Goal: Find contact information: Find contact information

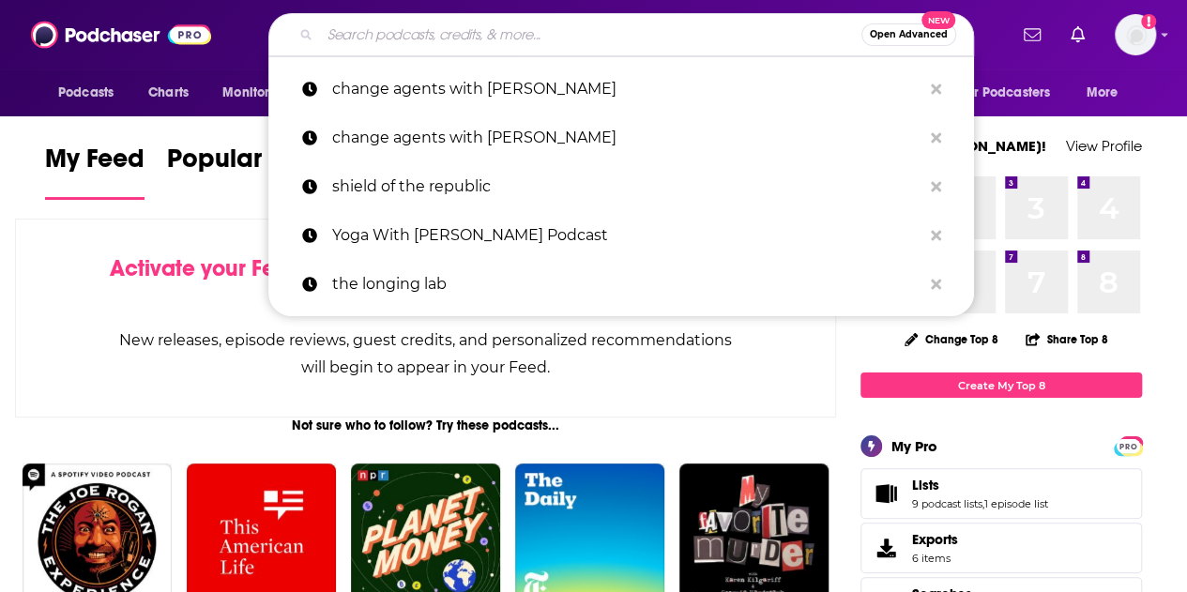
click at [518, 27] on input "Search podcasts, credits, & more..." at bounding box center [590, 35] width 541 height 30
click at [552, 35] on input "Search podcasts, credits, & more..." at bounding box center [590, 35] width 541 height 30
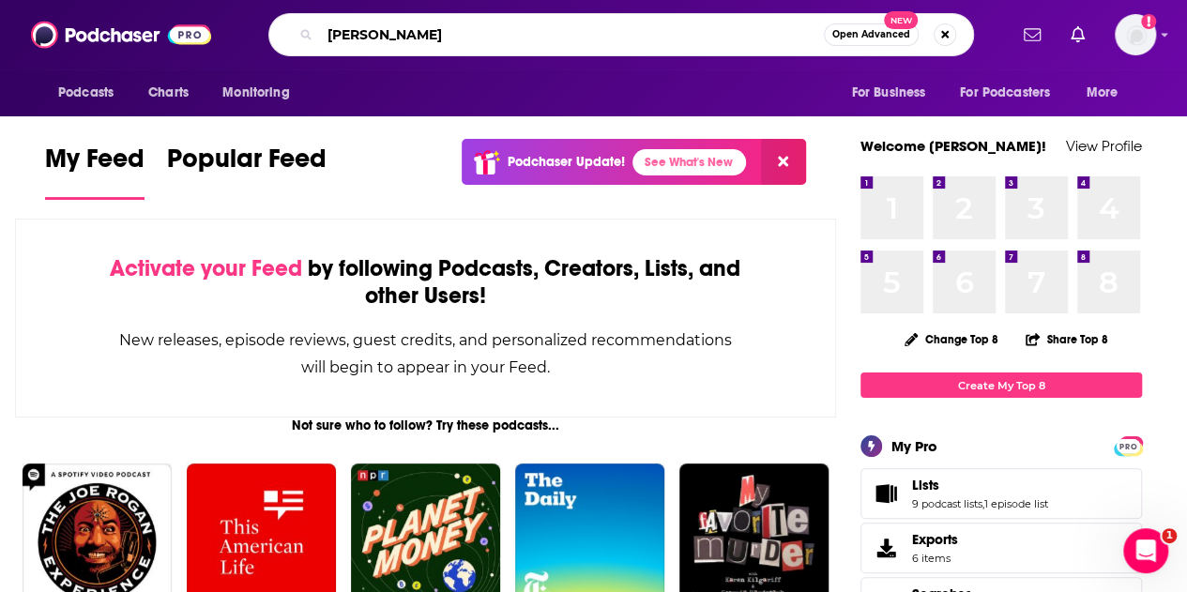
type input "[PERSON_NAME]"
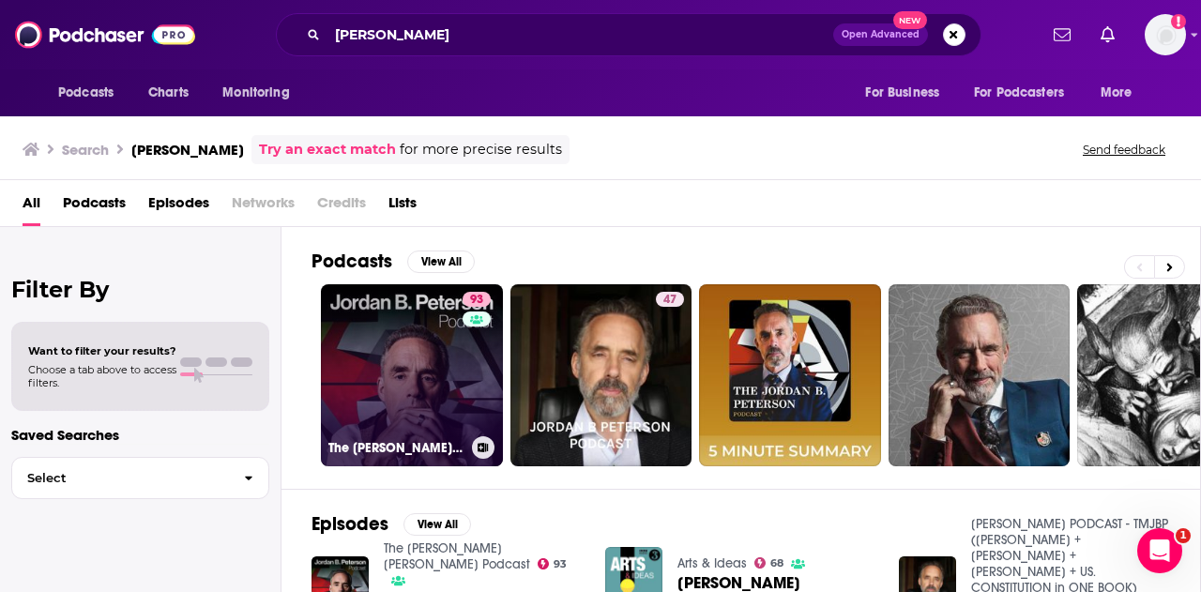
click at [411, 378] on link "93 The [PERSON_NAME] [PERSON_NAME] Podcast" at bounding box center [412, 375] width 182 height 182
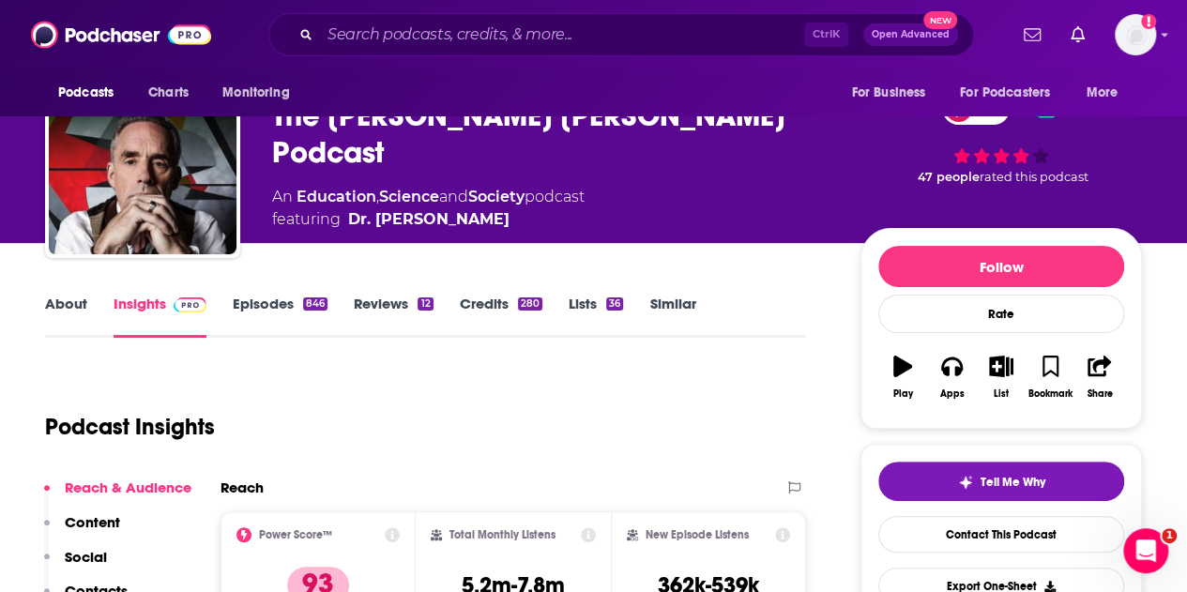
scroll to position [23, 0]
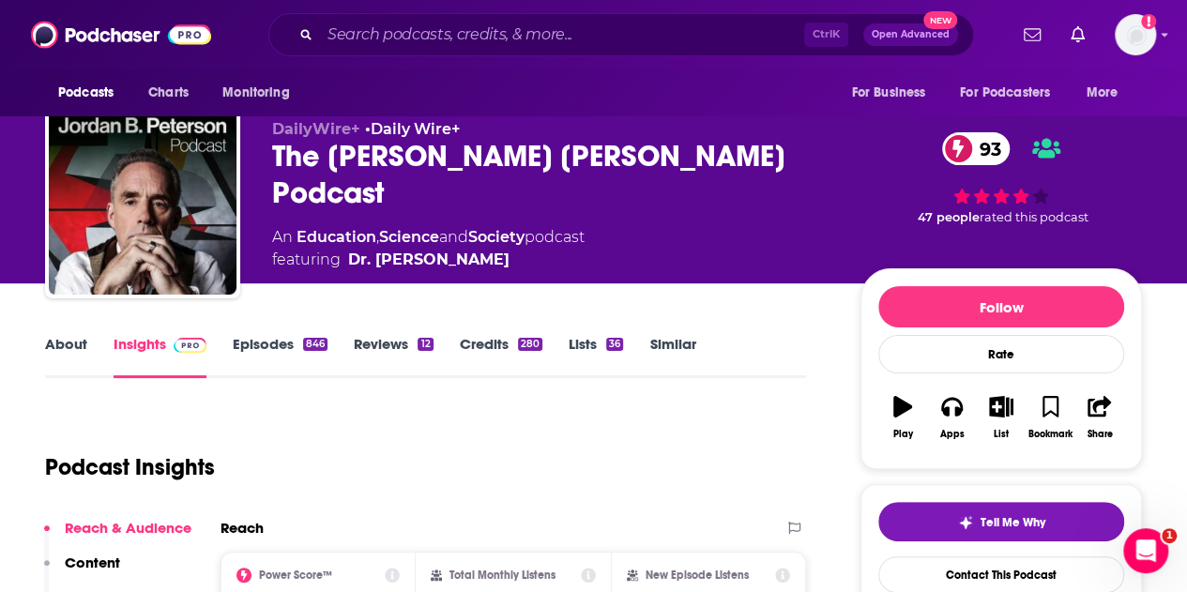
click at [81, 339] on link "About" at bounding box center [66, 356] width 42 height 43
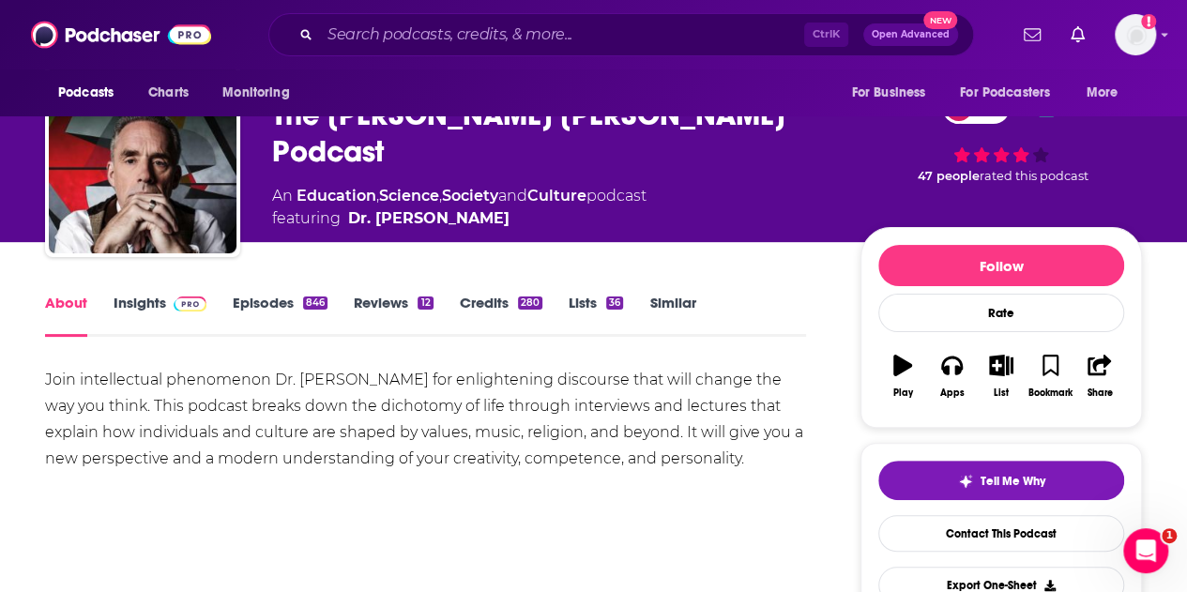
scroll to position [50, 0]
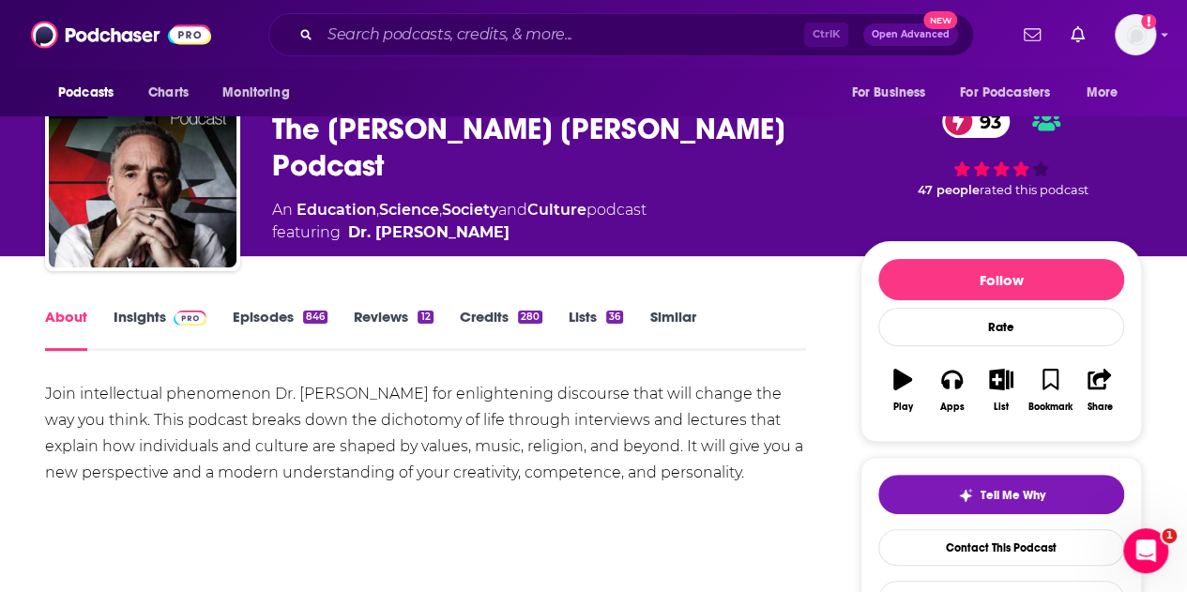
click at [158, 317] on link "Insights" at bounding box center [160, 329] width 93 height 43
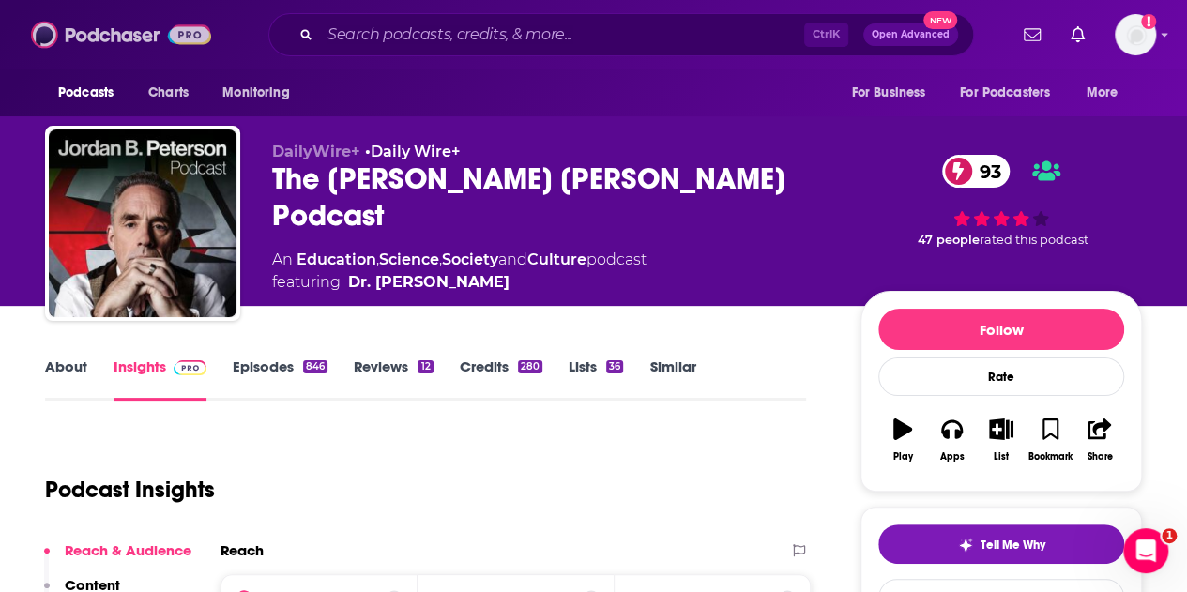
click at [114, 42] on img at bounding box center [121, 35] width 180 height 36
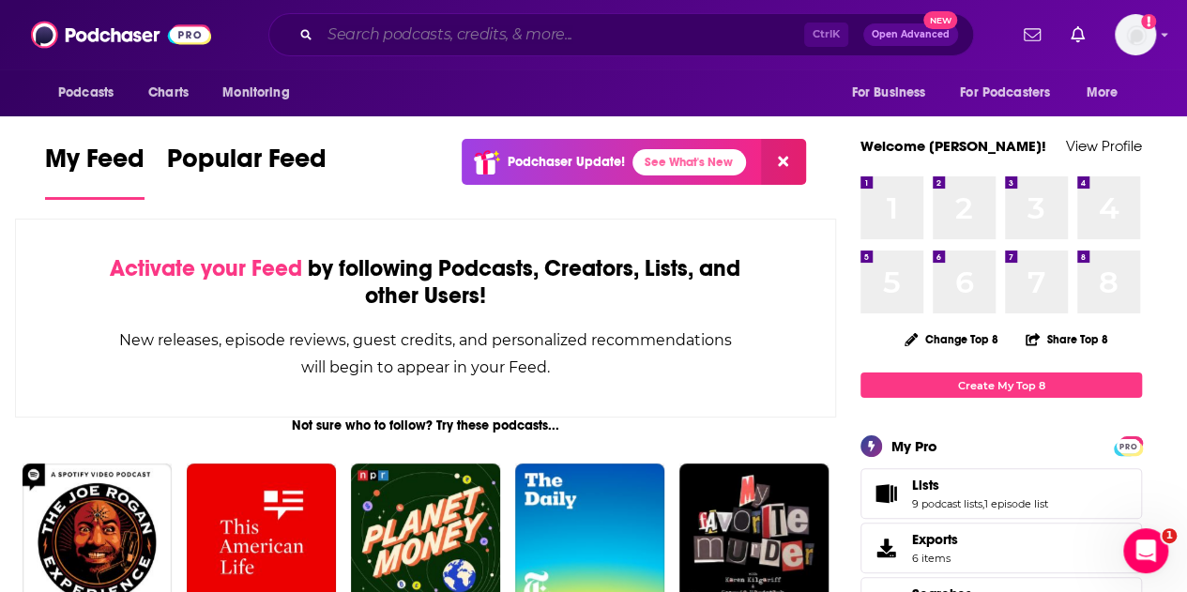
click at [389, 29] on input "Search podcasts, credits, & more..." at bounding box center [562, 35] width 484 height 30
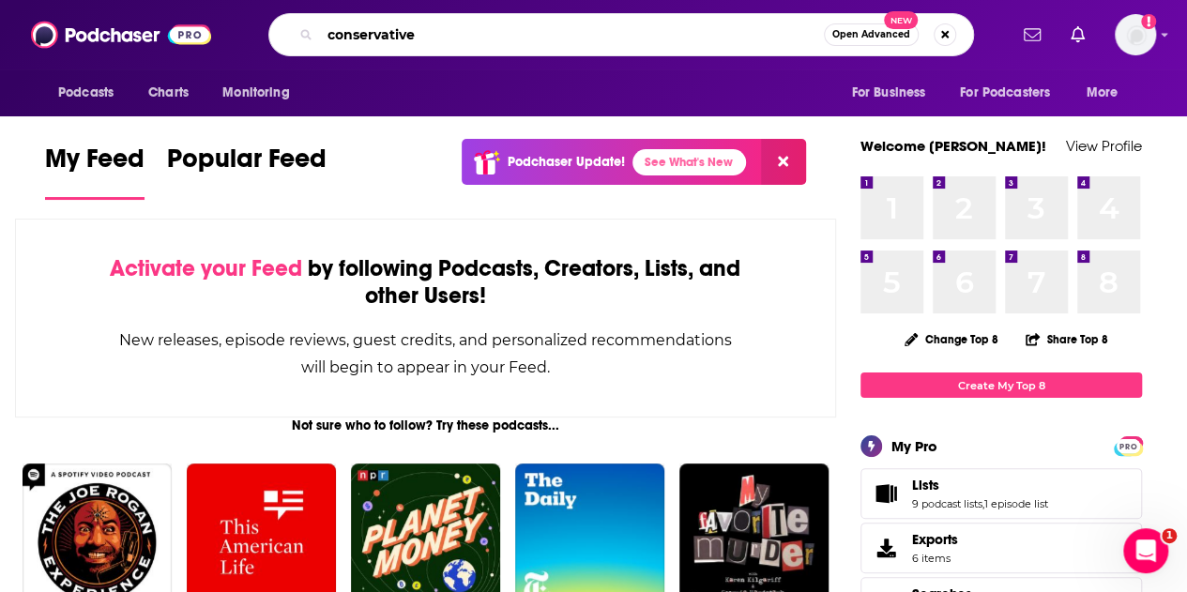
click at [555, 27] on input "conservative" at bounding box center [572, 35] width 504 height 30
type input "[PERSON_NAME]"
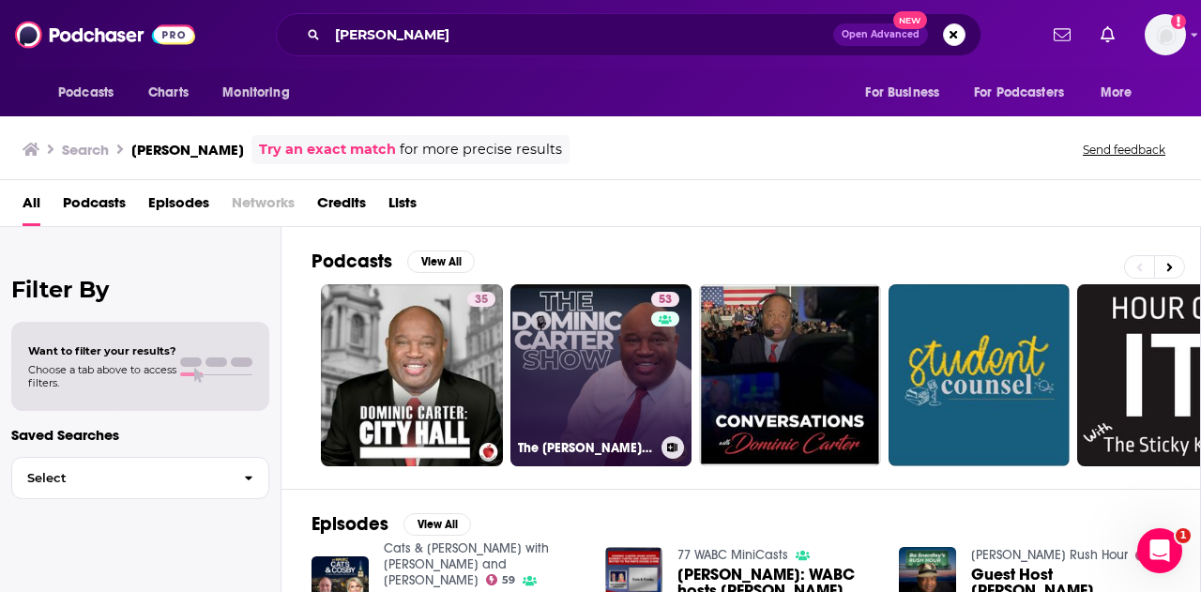
click at [548, 333] on link "53 The [PERSON_NAME] Show" at bounding box center [601, 375] width 182 height 182
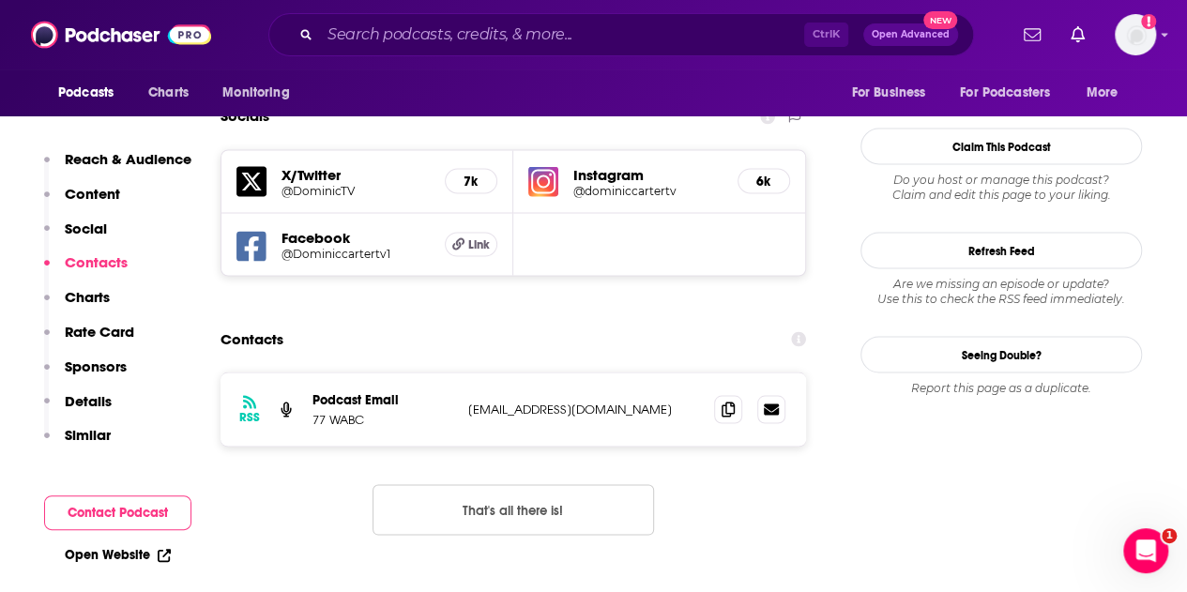
scroll to position [1635, 0]
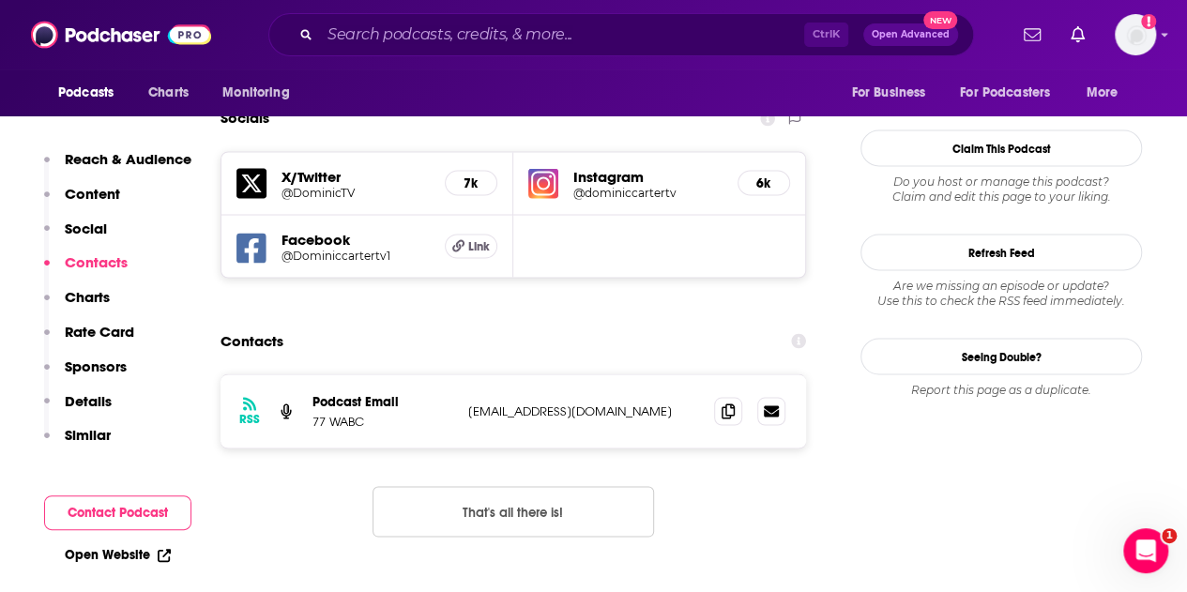
click at [492, 402] on p "[EMAIL_ADDRESS][DOMAIN_NAME]" at bounding box center [583, 410] width 231 height 16
copy div "[EMAIL_ADDRESS][DOMAIN_NAME] [EMAIL_ADDRESS][DOMAIN_NAME]"
click at [438, 323] on section "Contacts RSS Podcast Email 77 WABC [EMAIL_ADDRESS][DOMAIN_NAME] [EMAIL_ADDRESS]…" at bounding box center [512, 445] width 585 height 244
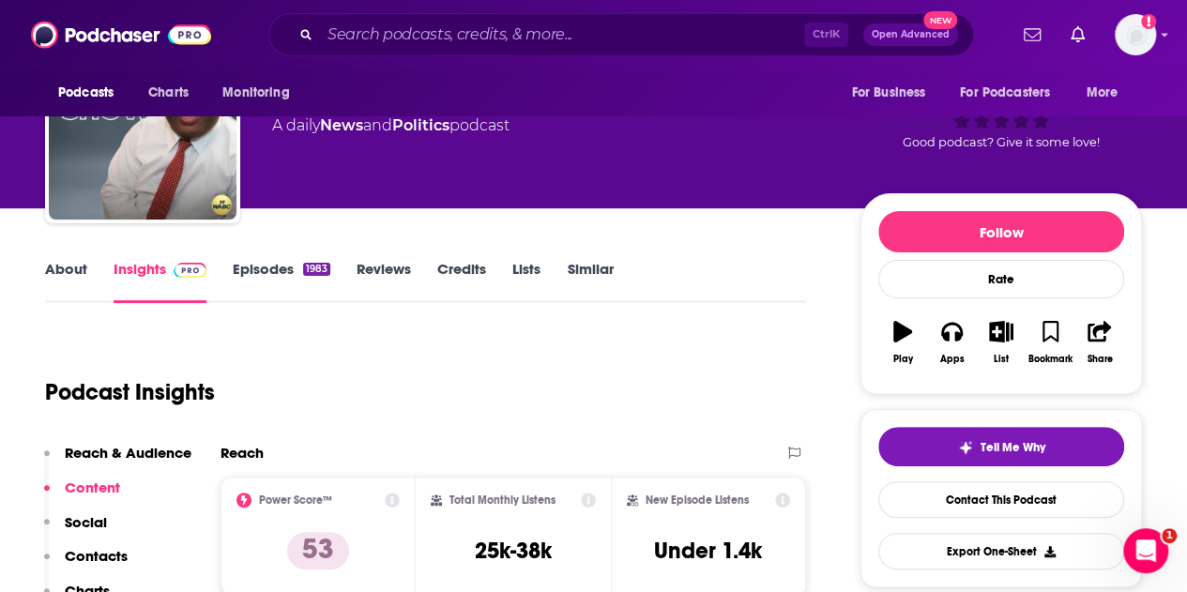
scroll to position [0, 0]
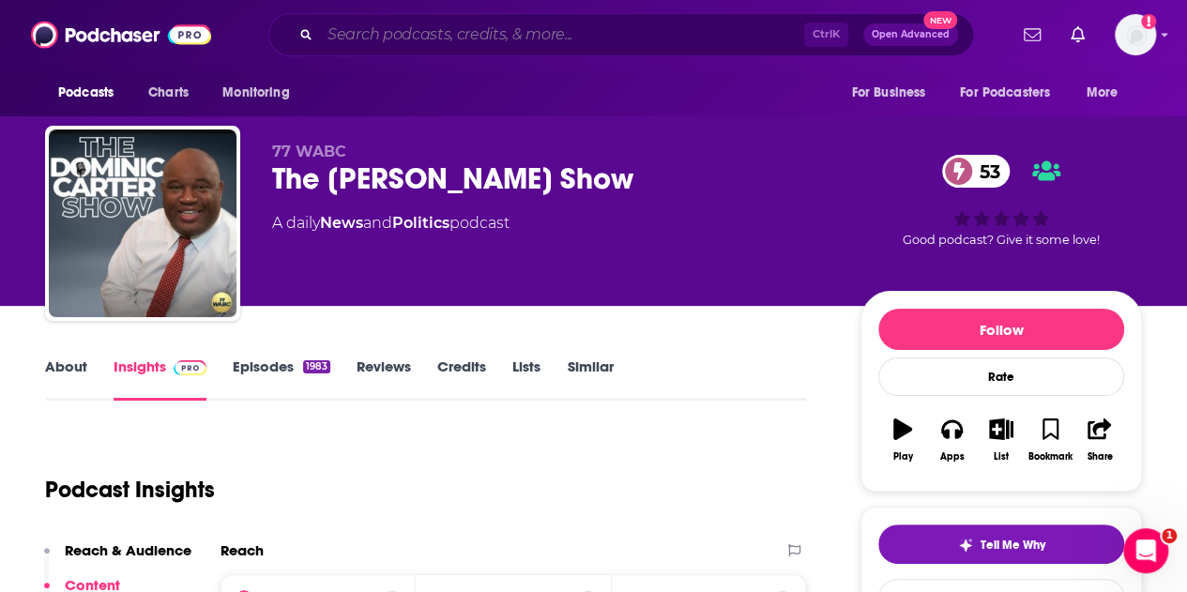
click at [481, 42] on input "Search podcasts, credits, & more..." at bounding box center [562, 35] width 484 height 30
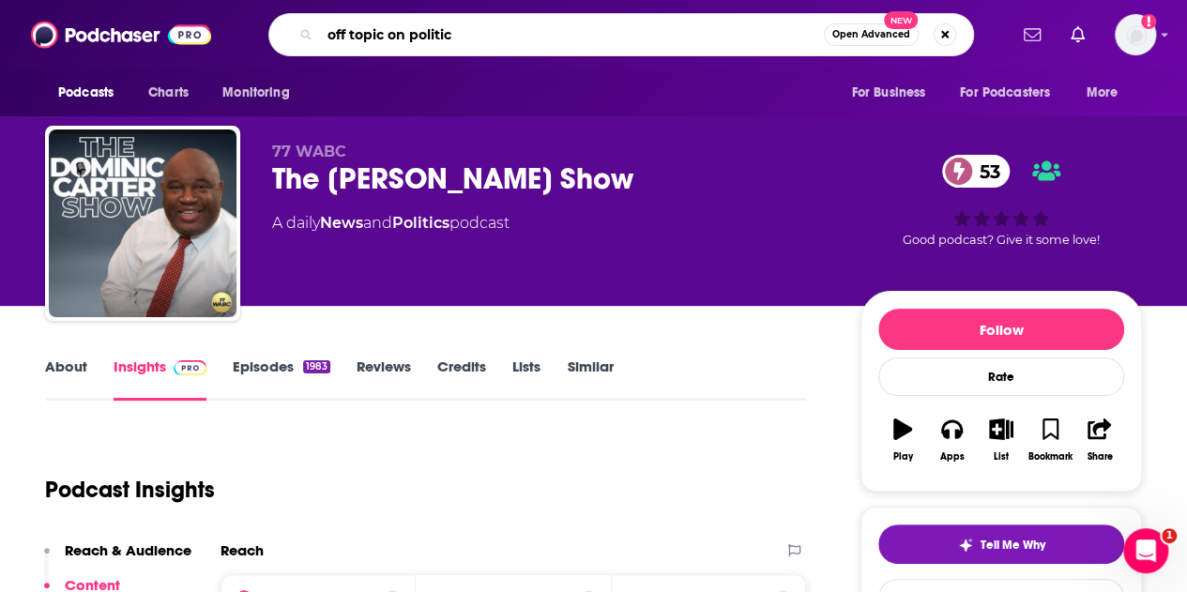
type input "off topic on politics"
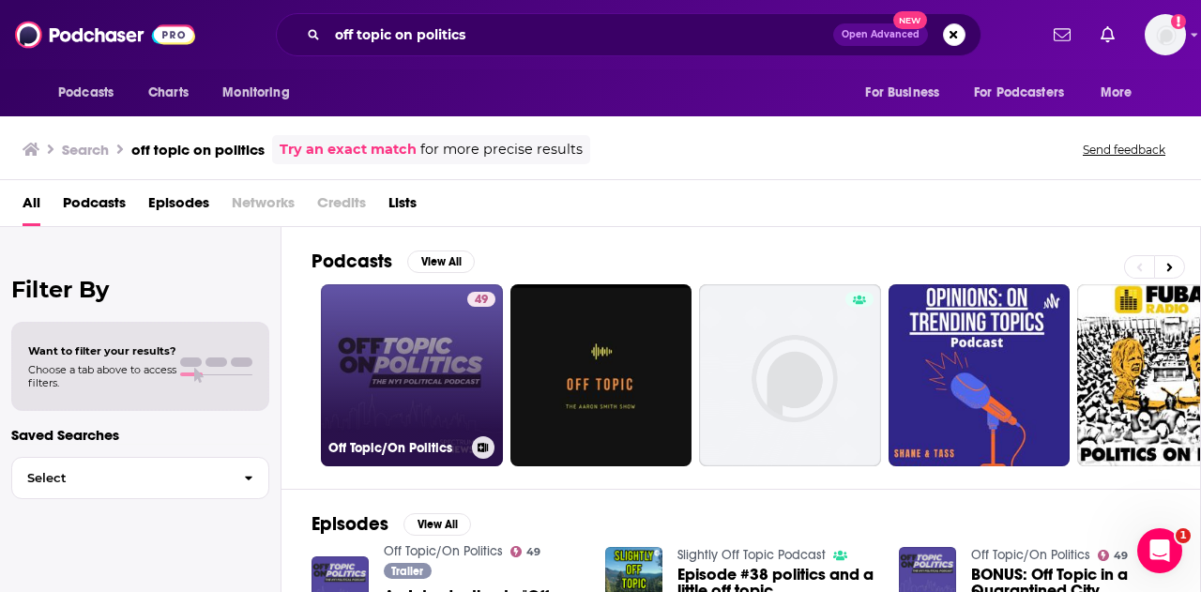
click at [440, 341] on link "49 Off Topic/On Politics" at bounding box center [412, 375] width 182 height 182
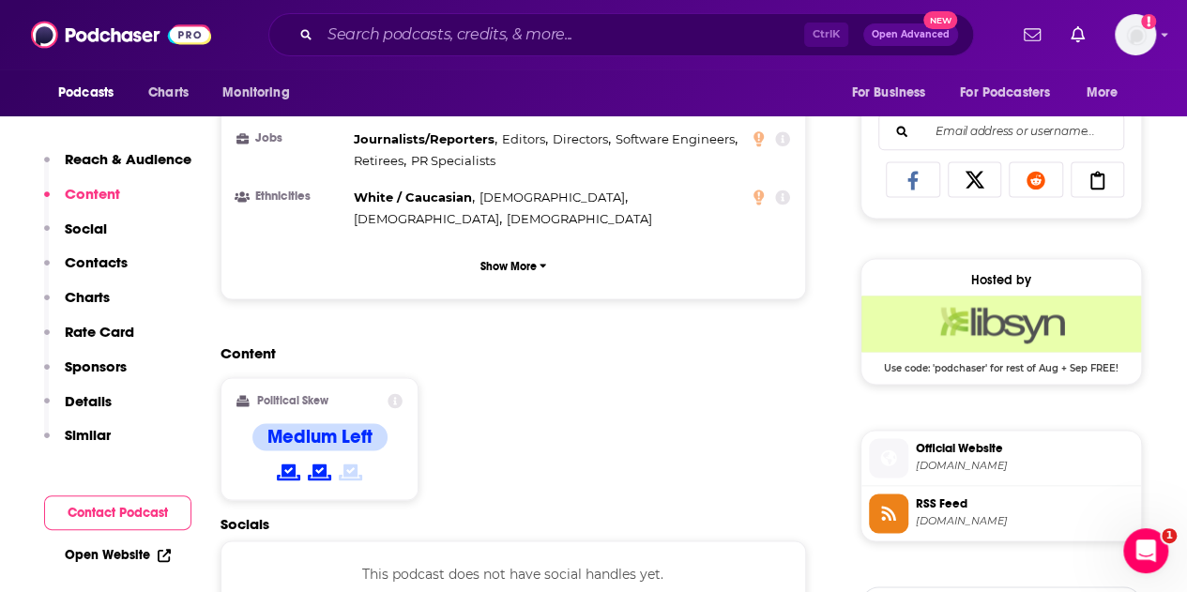
scroll to position [1183, 0]
click at [454, 27] on input "Search podcasts, credits, & more..." at bounding box center [562, 35] width 484 height 30
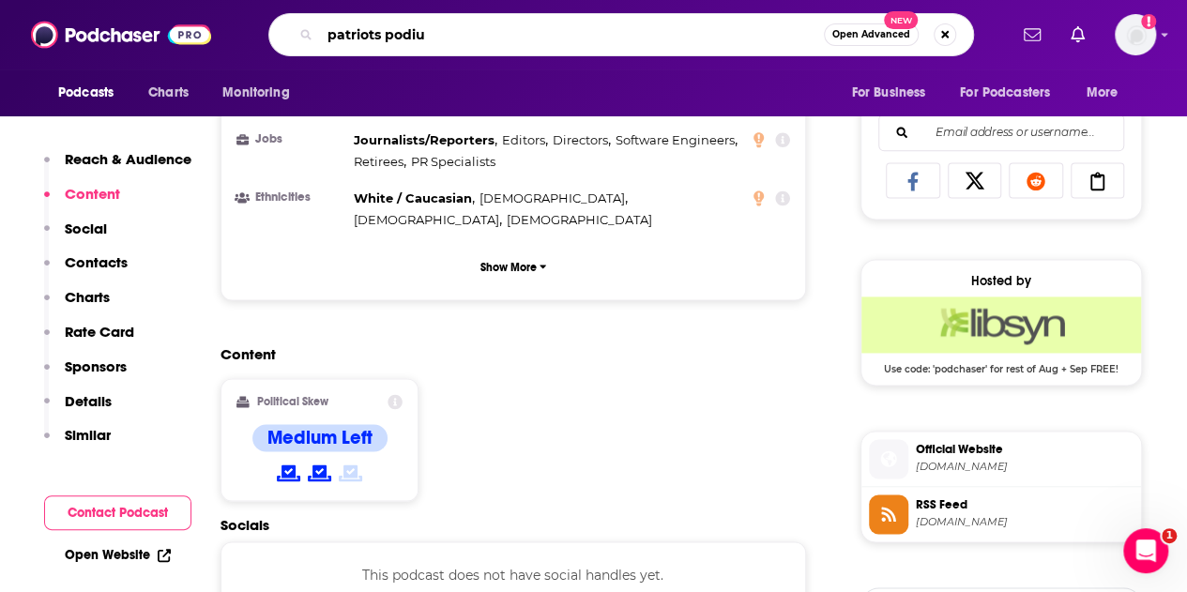
type input "patriots podium"
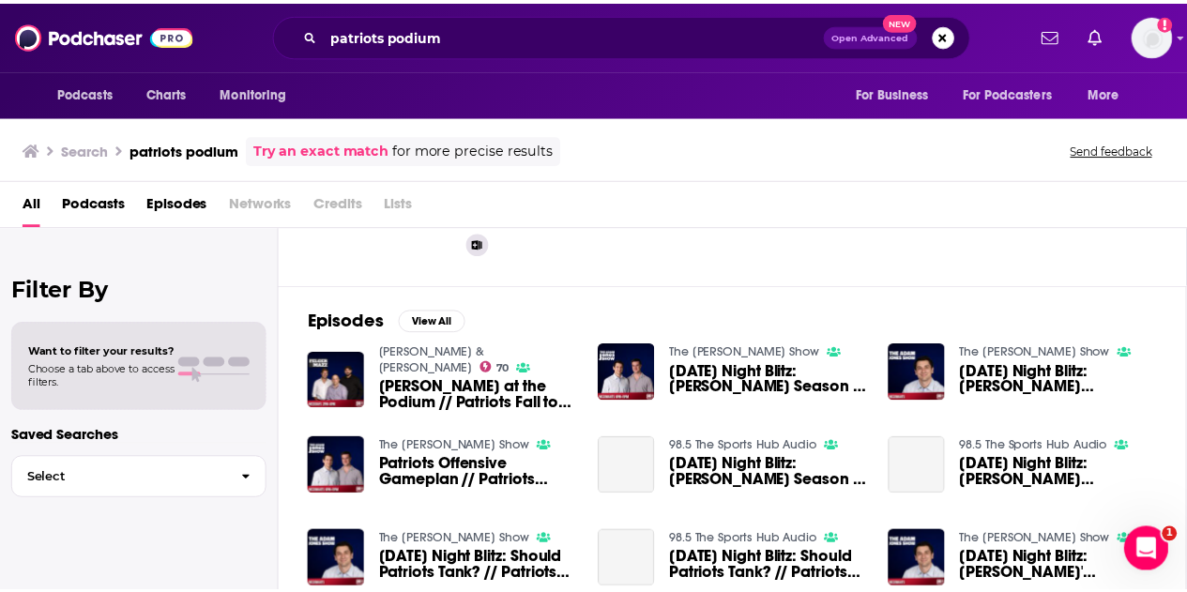
scroll to position [203, 0]
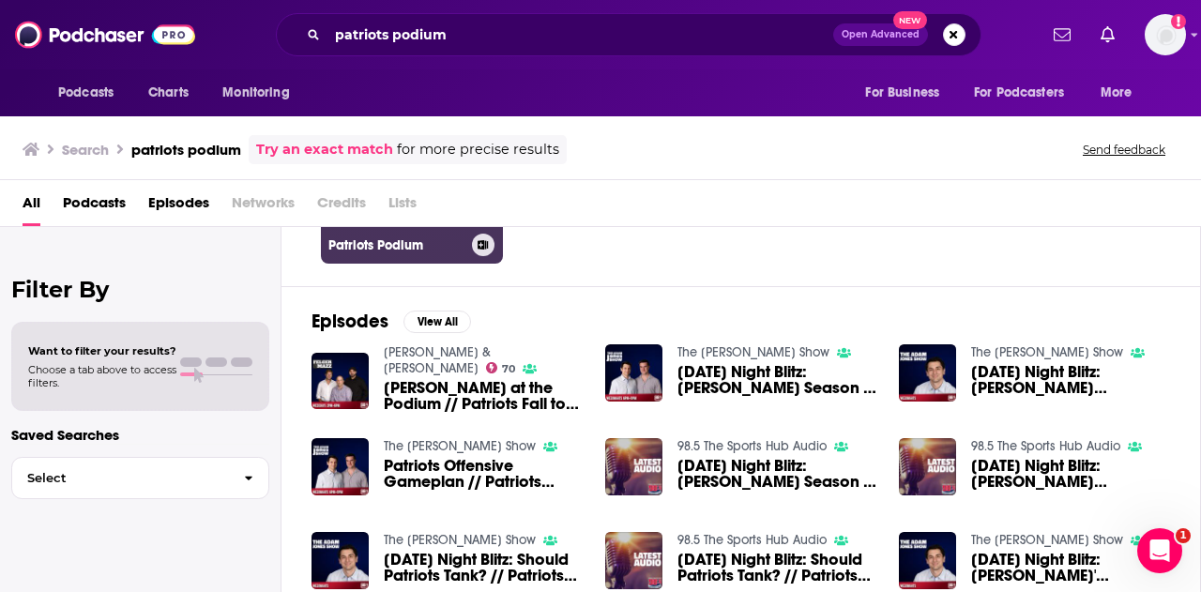
click at [417, 237] on h3 "Patriots Podium" at bounding box center [396, 245] width 136 height 16
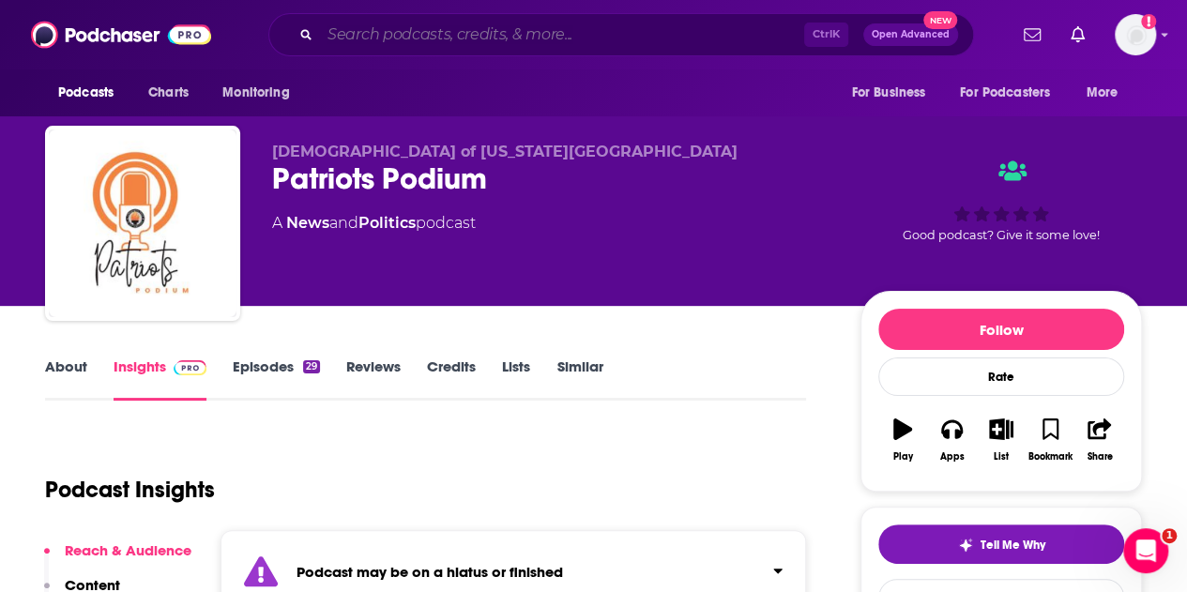
click at [522, 38] on input "Search podcasts, credits, & more..." at bounding box center [562, 35] width 484 height 30
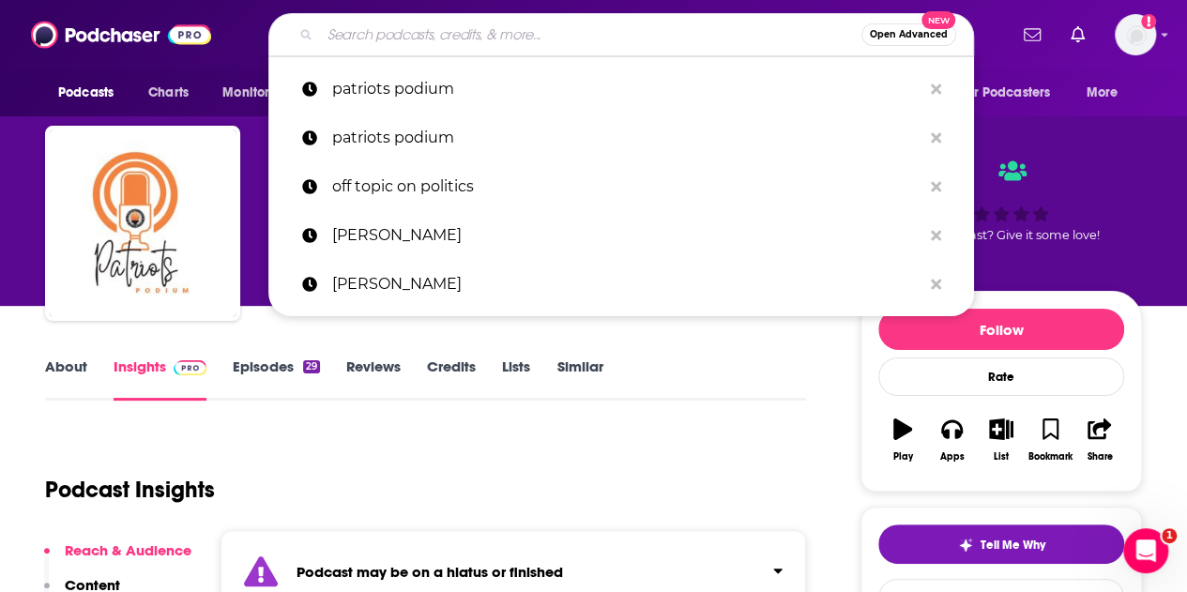
type input "a"
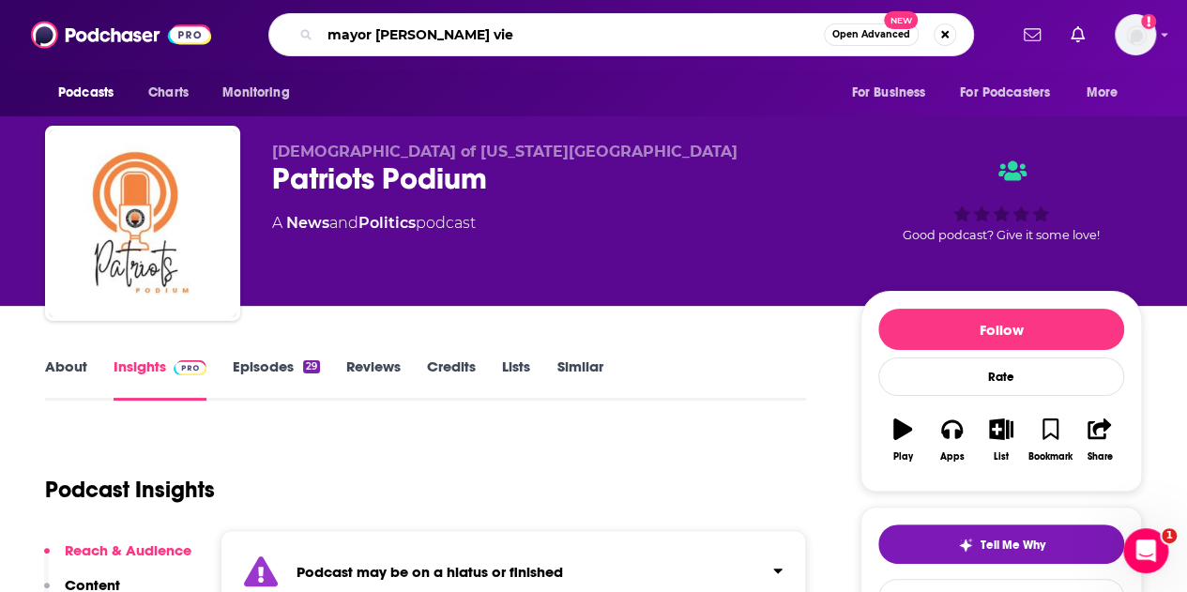
type input "mayor [PERSON_NAME] view"
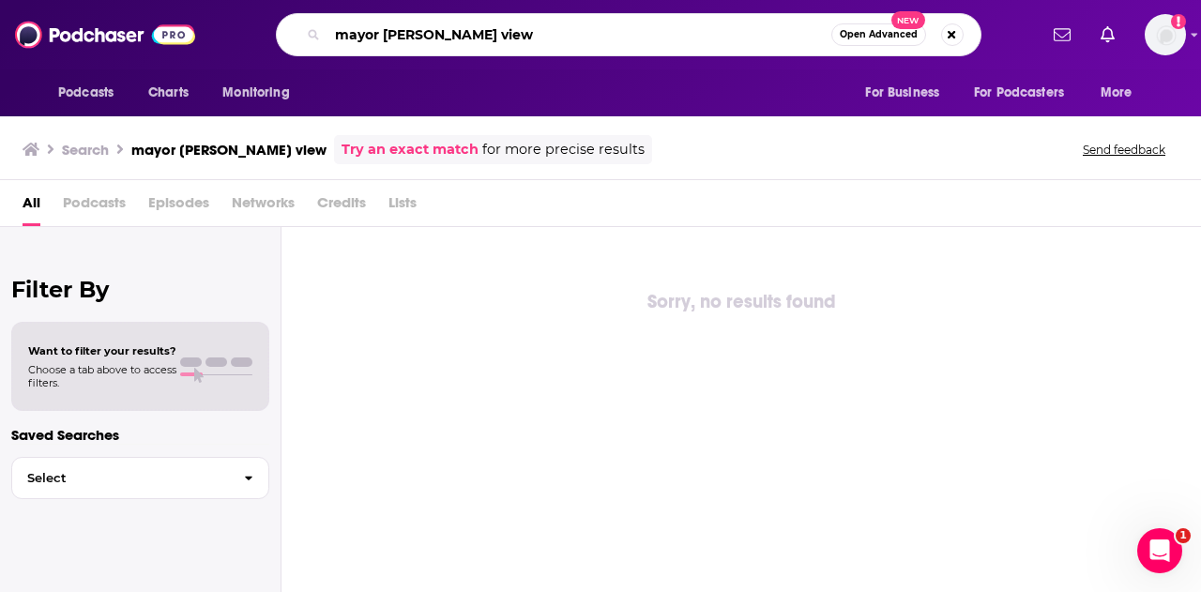
click at [497, 27] on input "mayor [PERSON_NAME] view" at bounding box center [579, 35] width 504 height 30
type input "mayor [PERSON_NAME]"
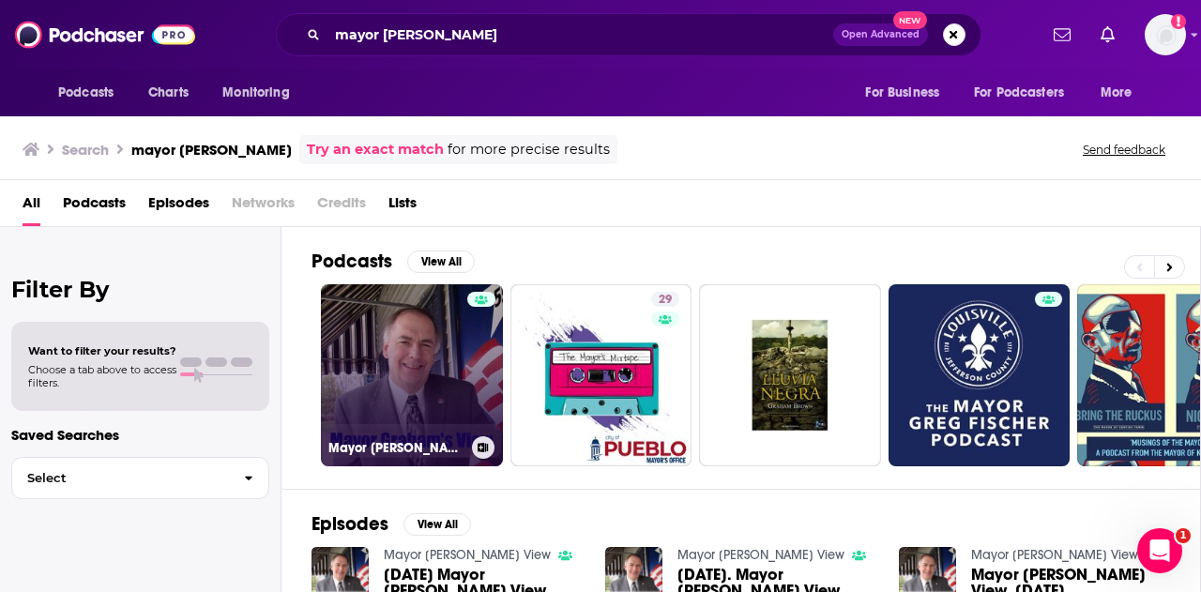
click at [390, 327] on link "Mayor [PERSON_NAME] View" at bounding box center [412, 375] width 182 height 182
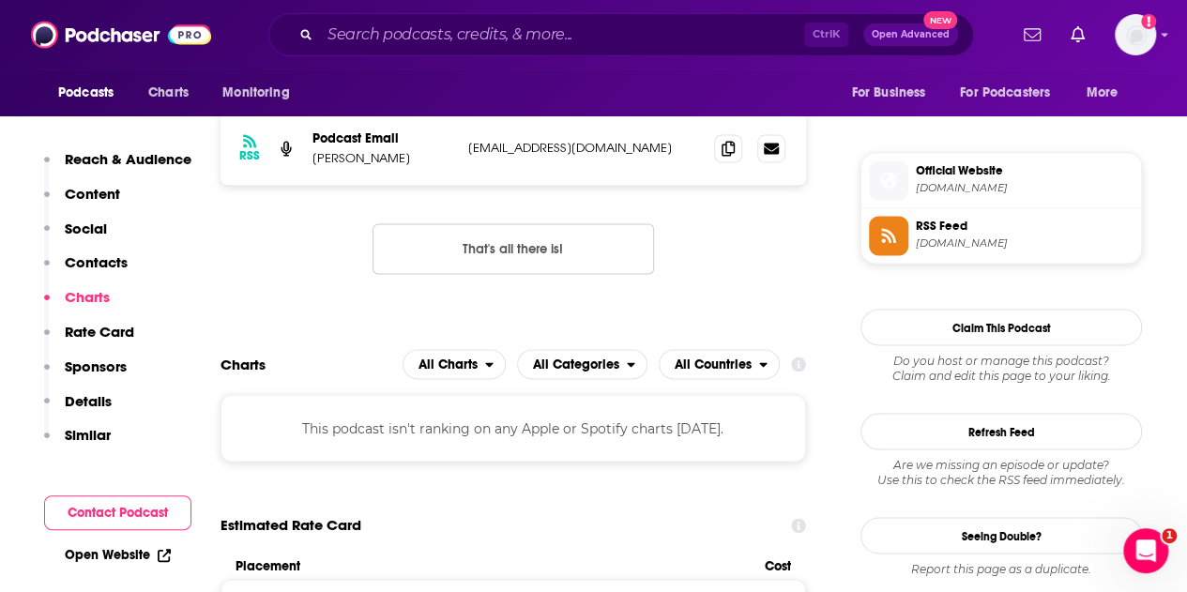
scroll to position [1423, 0]
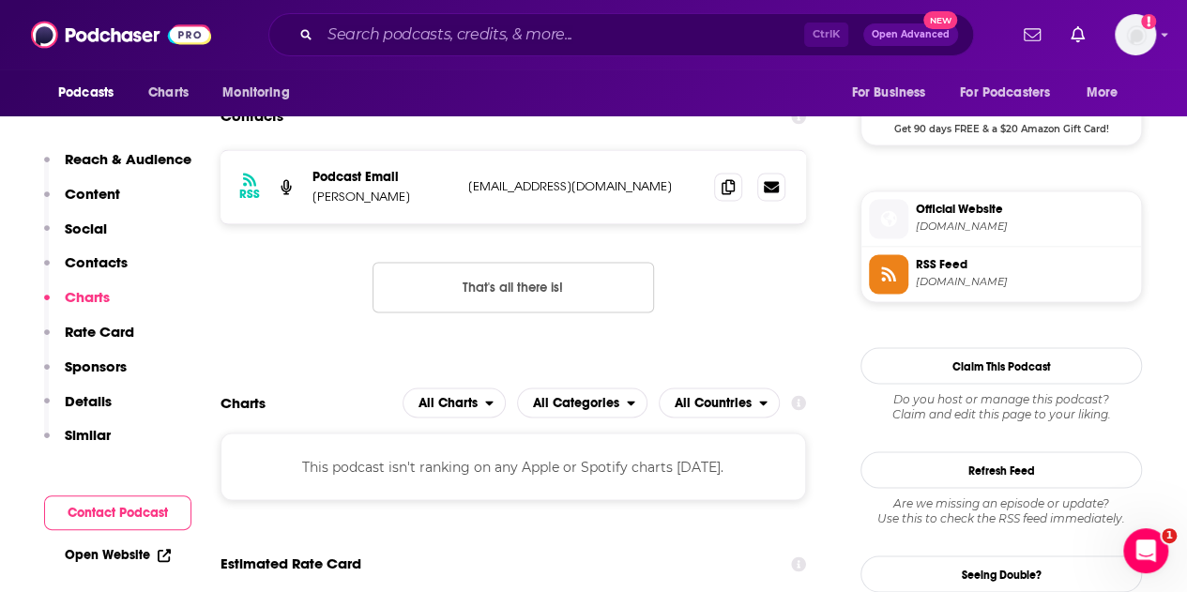
click at [548, 189] on p "[EMAIL_ADDRESS][DOMAIN_NAME]" at bounding box center [583, 186] width 231 height 16
copy div "[EMAIL_ADDRESS][DOMAIN_NAME] [EMAIL_ADDRESS][DOMAIN_NAME]"
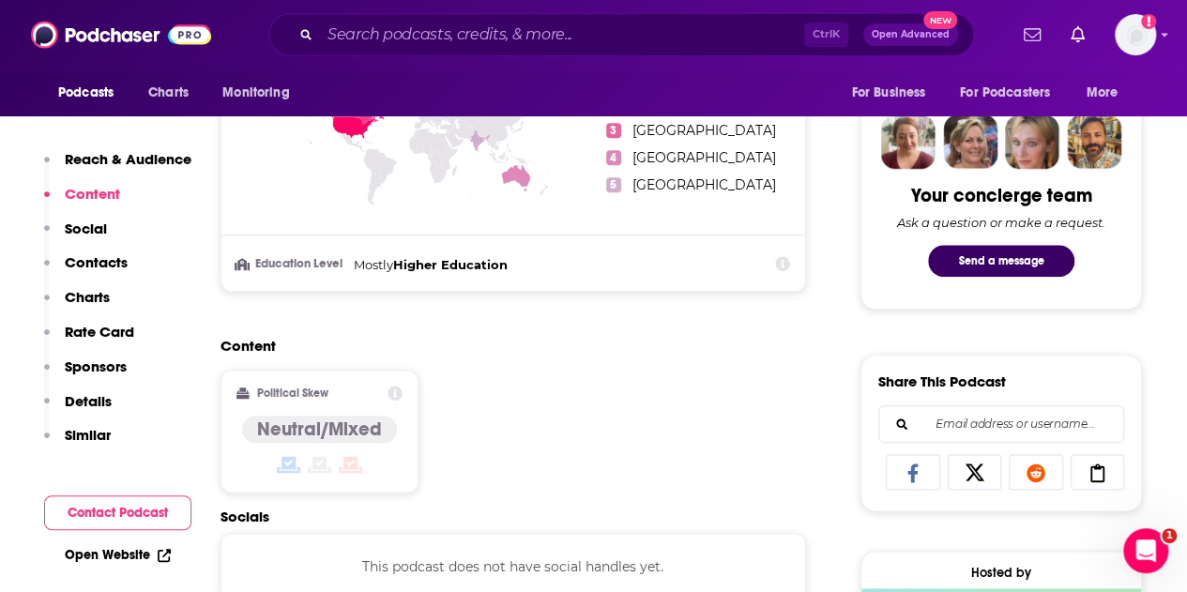
scroll to position [892, 0]
click at [396, 392] on icon at bounding box center [394, 392] width 15 height 15
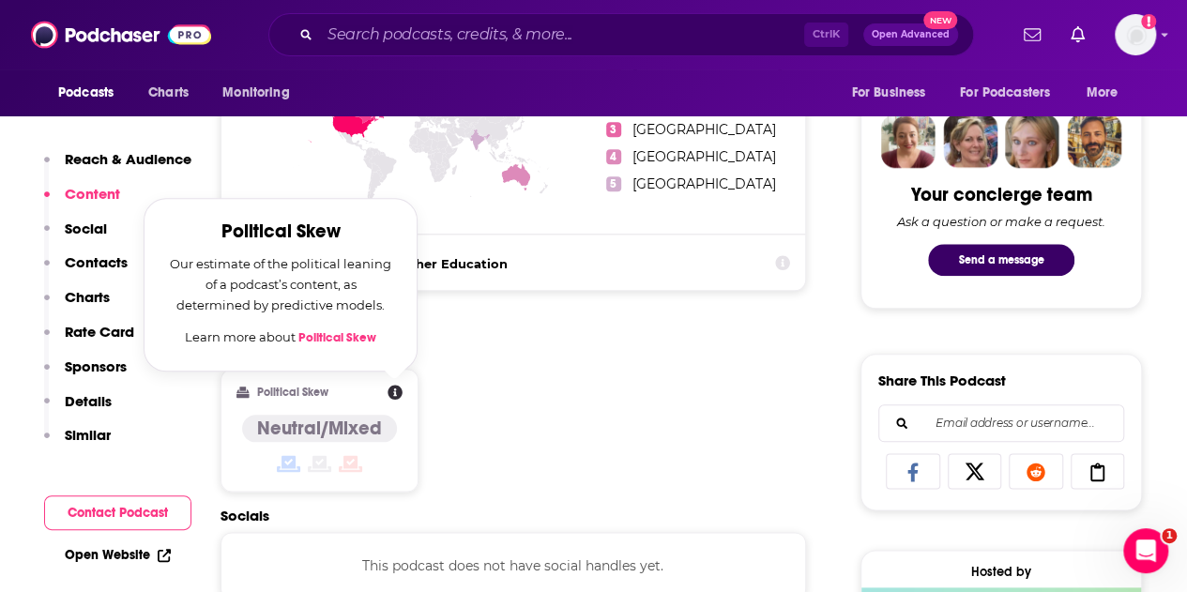
click at [531, 369] on div "Content Political Skew Political Skew Our estimate of the political leaning of …" at bounding box center [512, 421] width 585 height 171
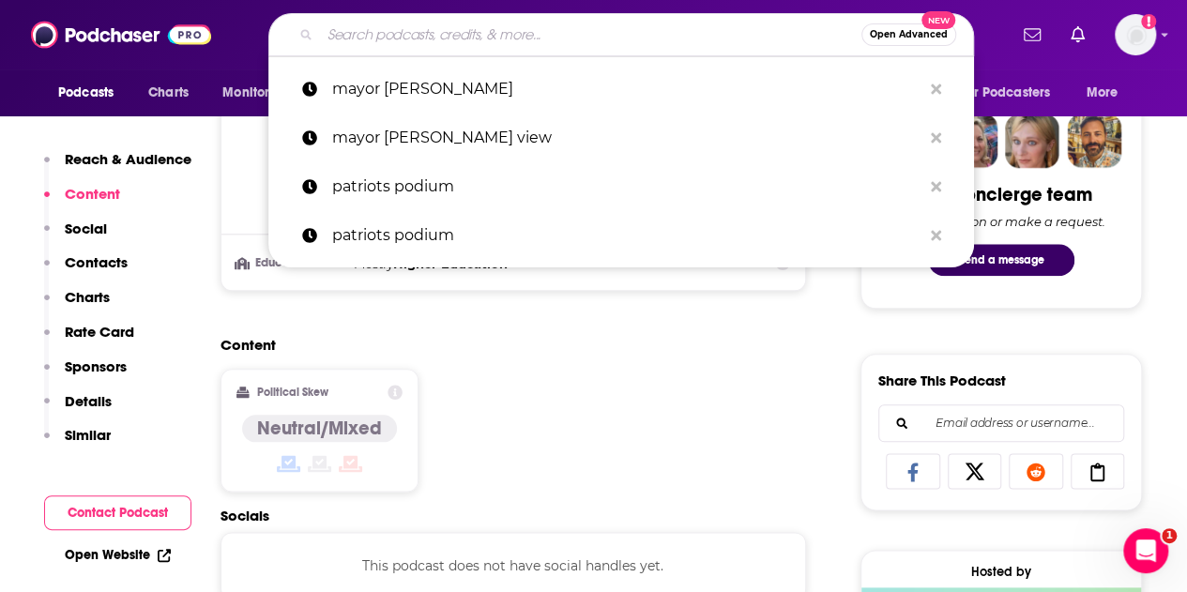
click at [426, 42] on input "Search podcasts, credits, & more..." at bounding box center [590, 35] width 541 height 30
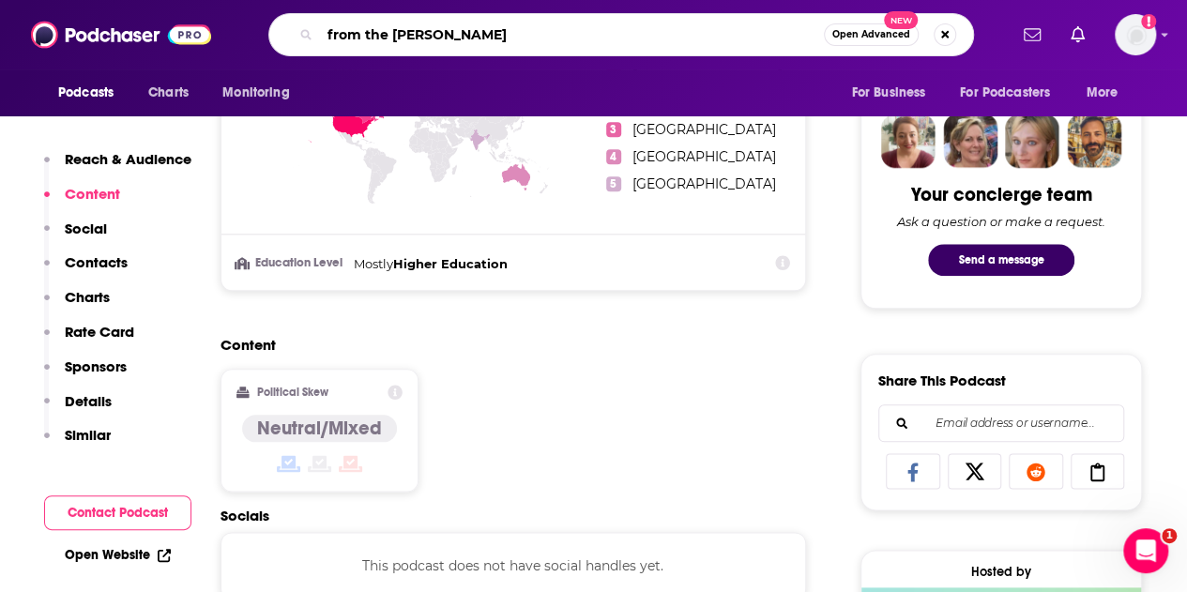
type input "from the lobby"
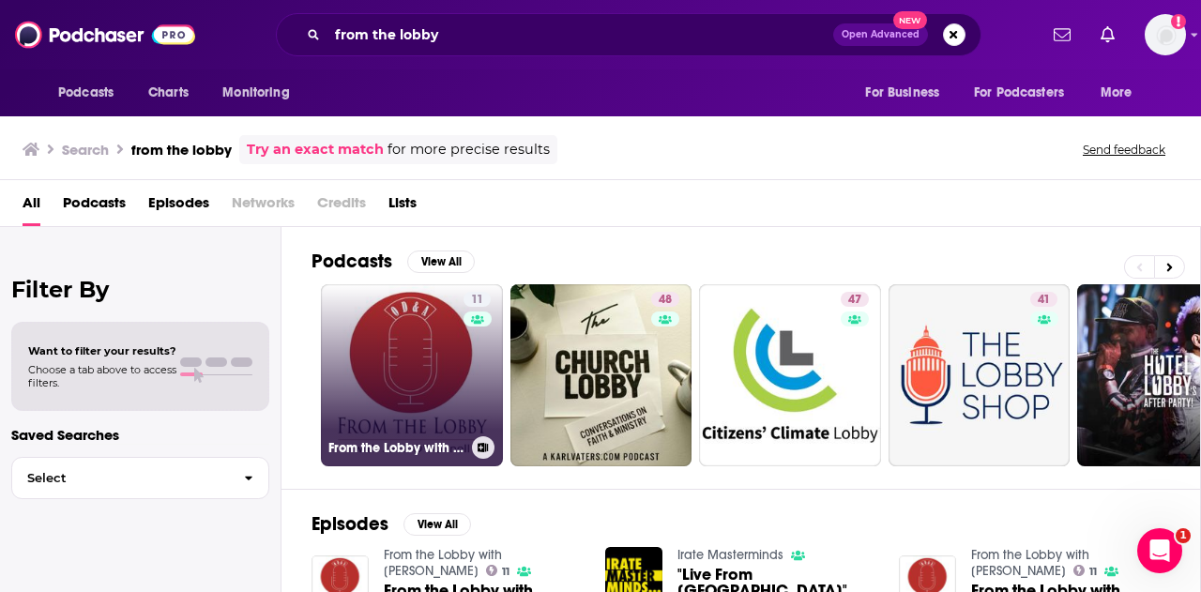
click at [399, 356] on link "11 From the Lobby with [PERSON_NAME]" at bounding box center [412, 375] width 182 height 182
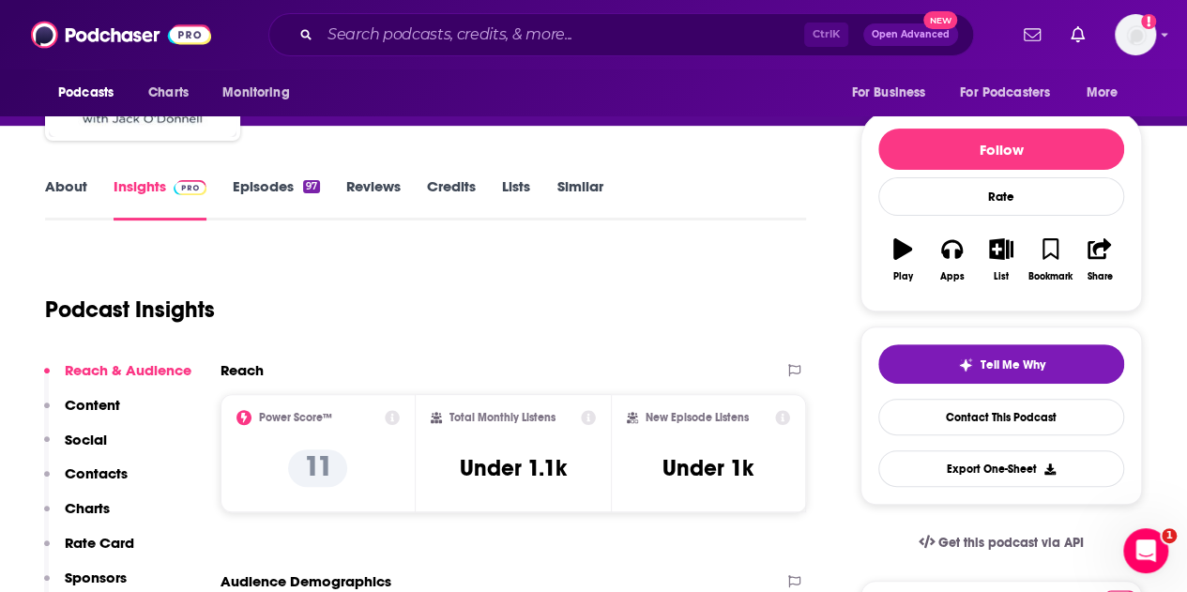
scroll to position [181, 0]
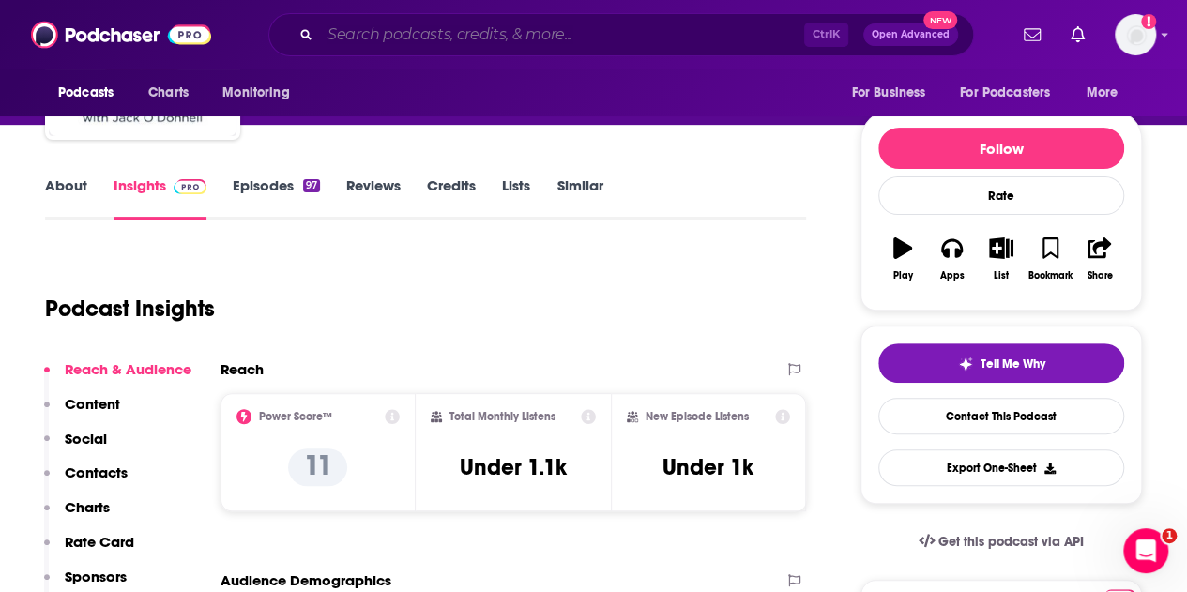
click at [498, 33] on input "Search podcasts, credits, & more..." at bounding box center [562, 35] width 484 height 30
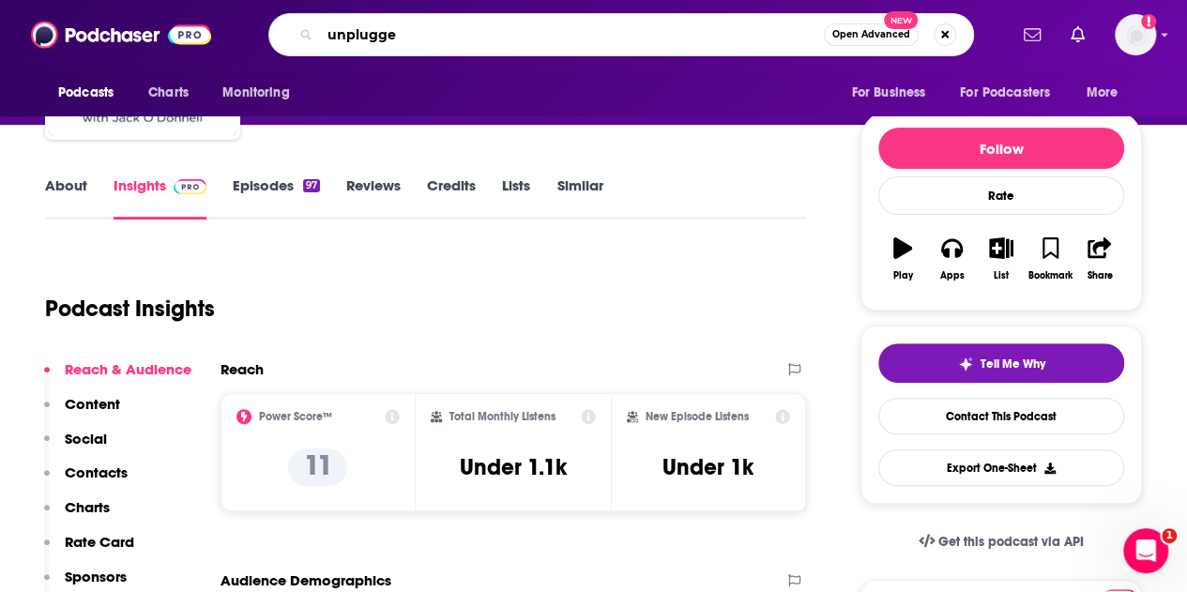
type input "unplugged"
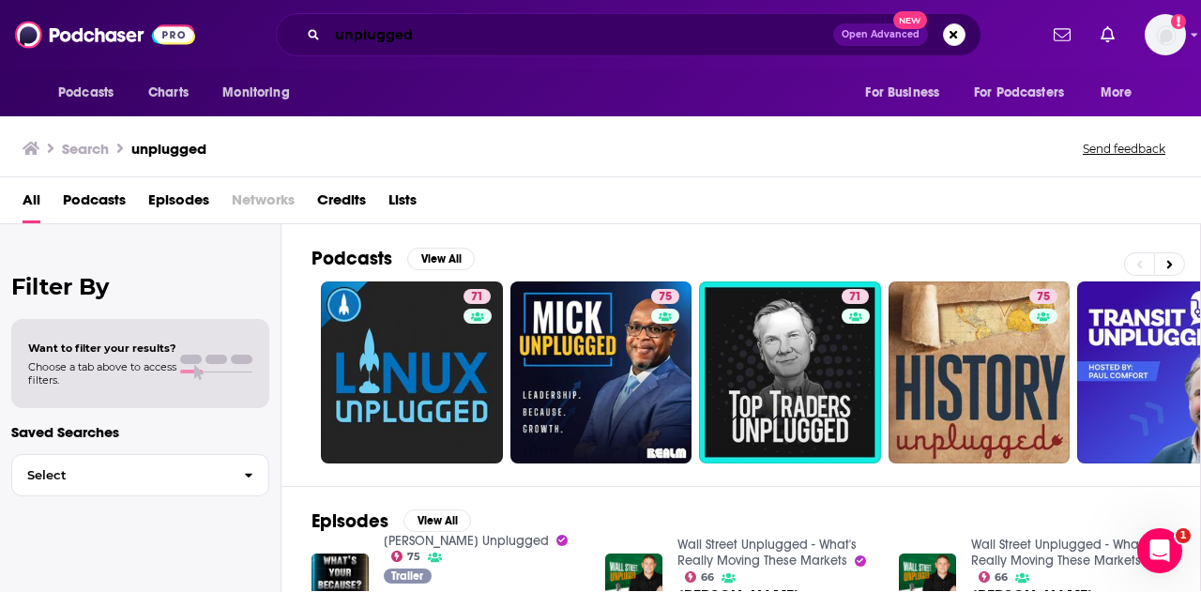
click at [498, 33] on input "unplugged" at bounding box center [580, 35] width 506 height 30
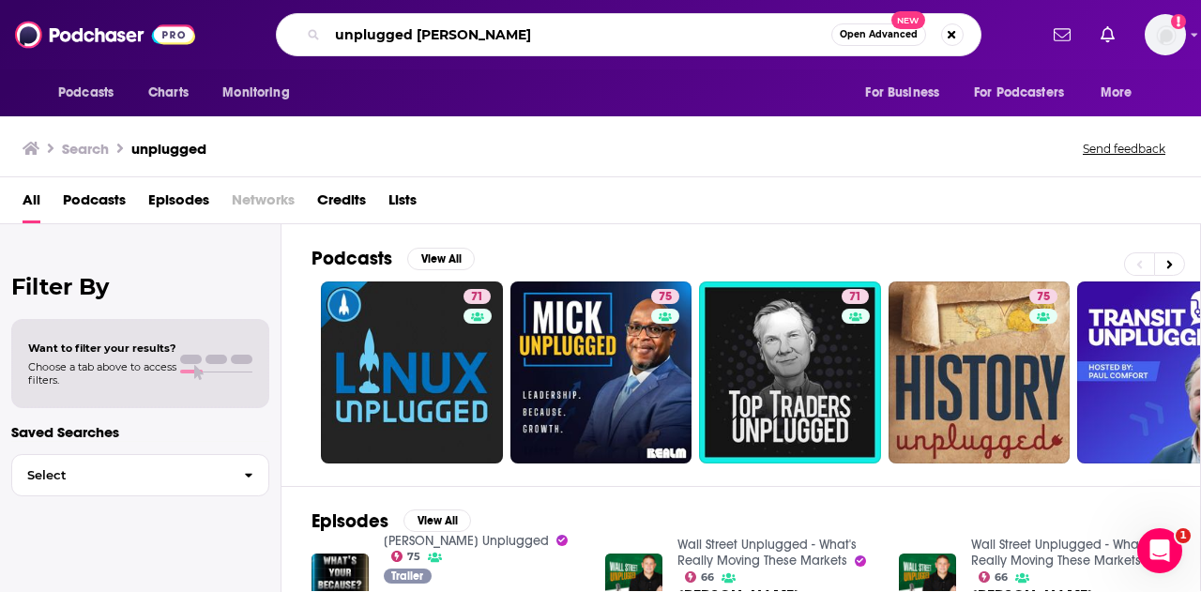
type input "unplugged [PERSON_NAME]"
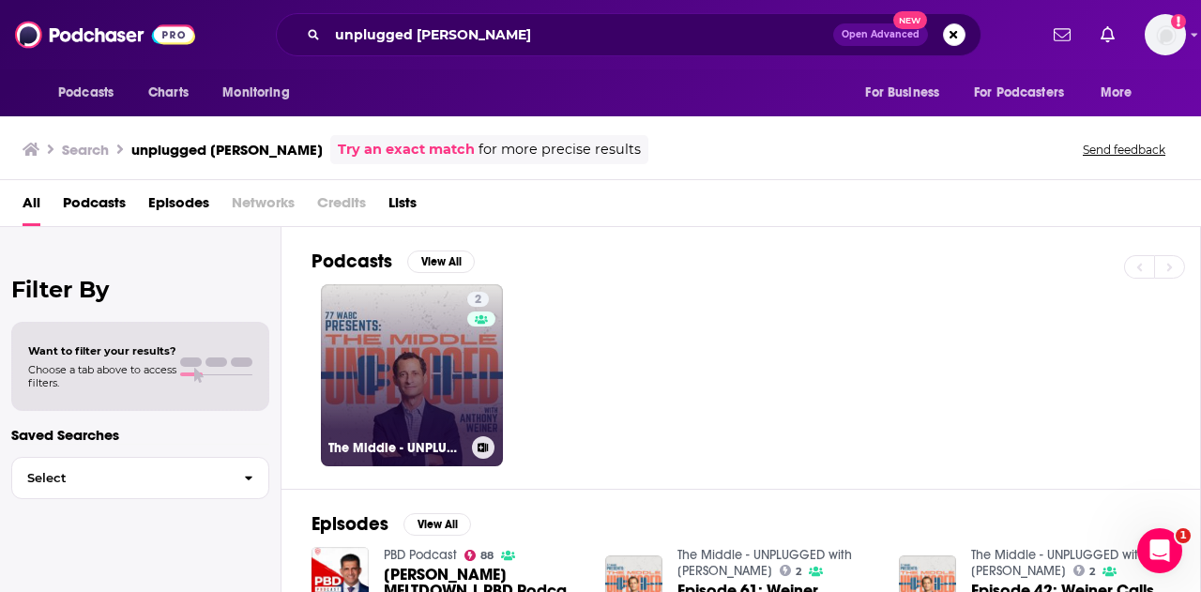
click at [376, 415] on link "2 The Middle - UNPLUGGED with [PERSON_NAME]" at bounding box center [412, 375] width 182 height 182
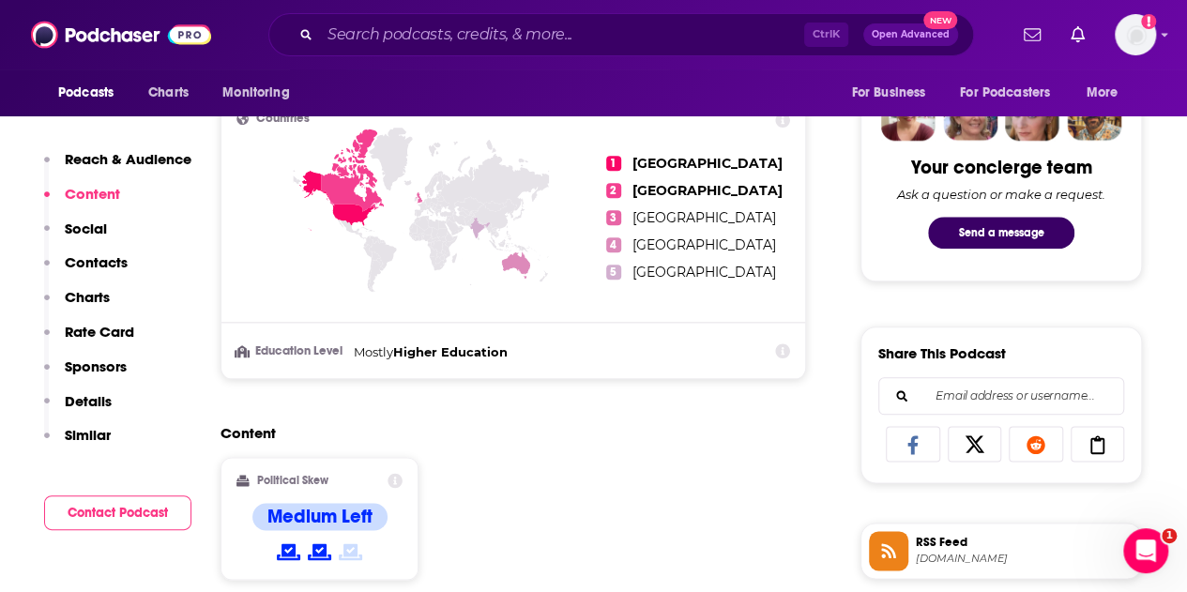
scroll to position [1302, 0]
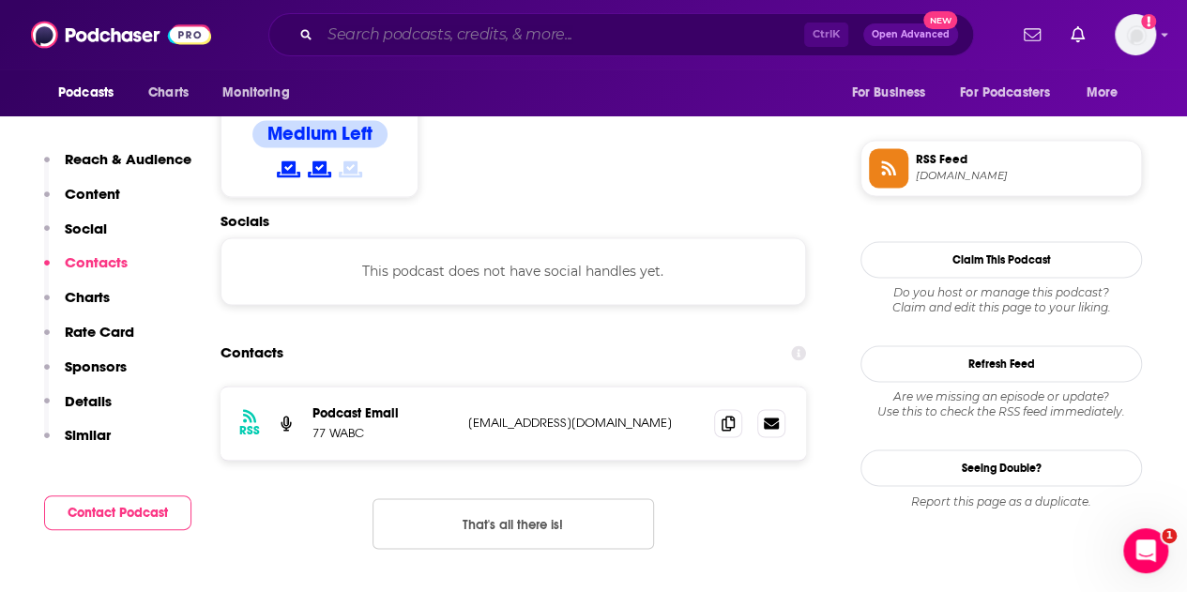
click at [416, 41] on input "Search podcasts, credits, & more..." at bounding box center [562, 35] width 484 height 30
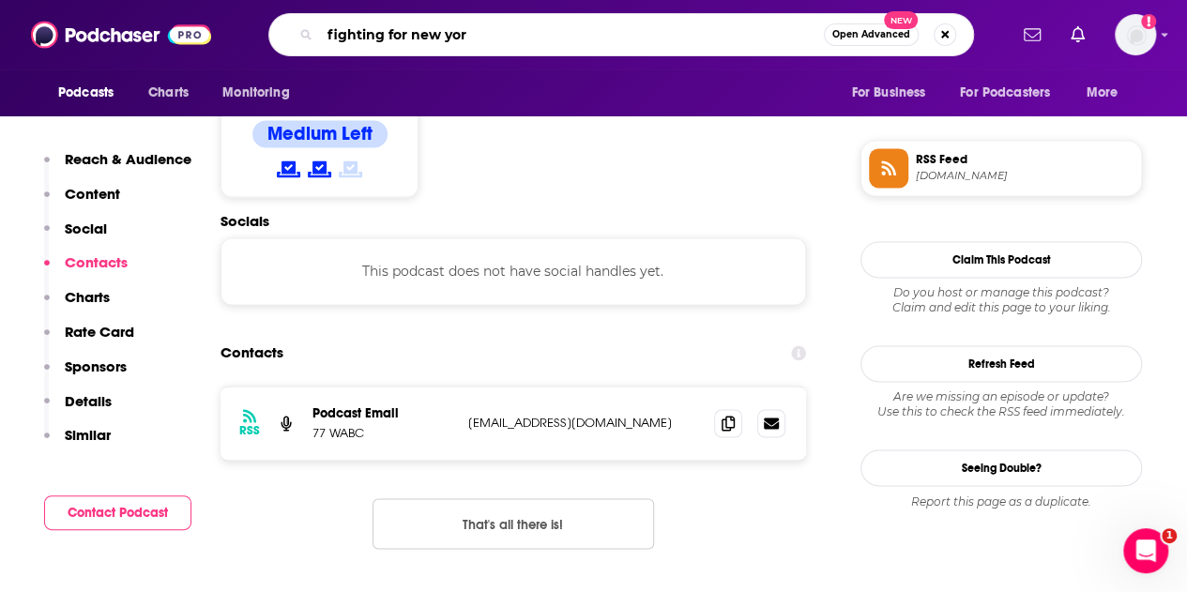
type input "fighting for [US_STATE]"
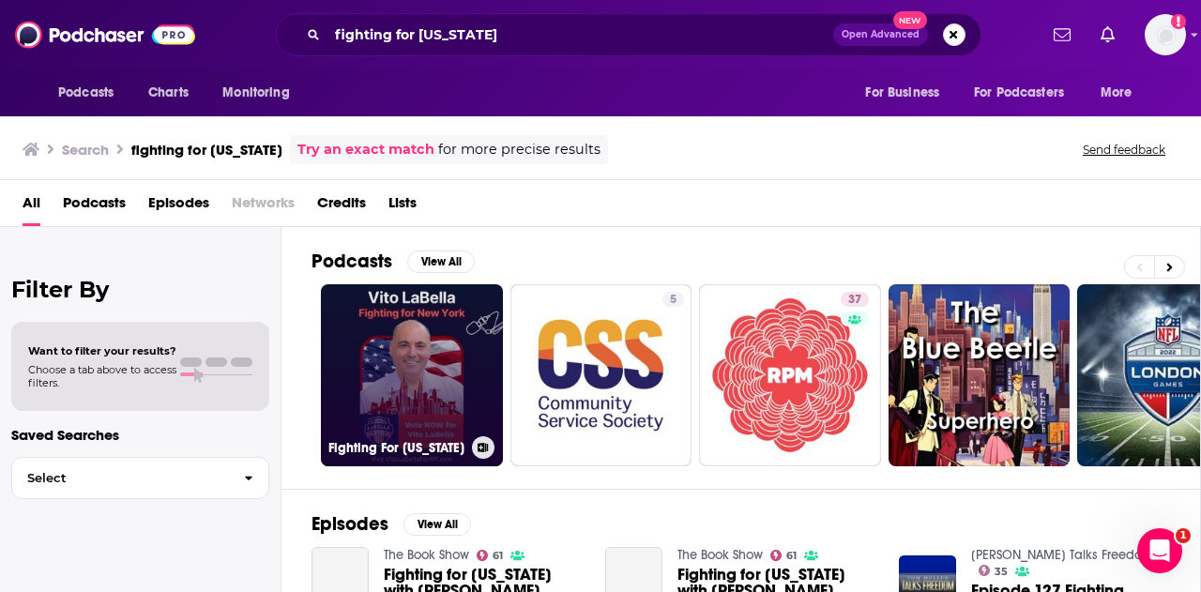
click at [370, 307] on link "Fighting For [US_STATE]" at bounding box center [412, 375] width 182 height 182
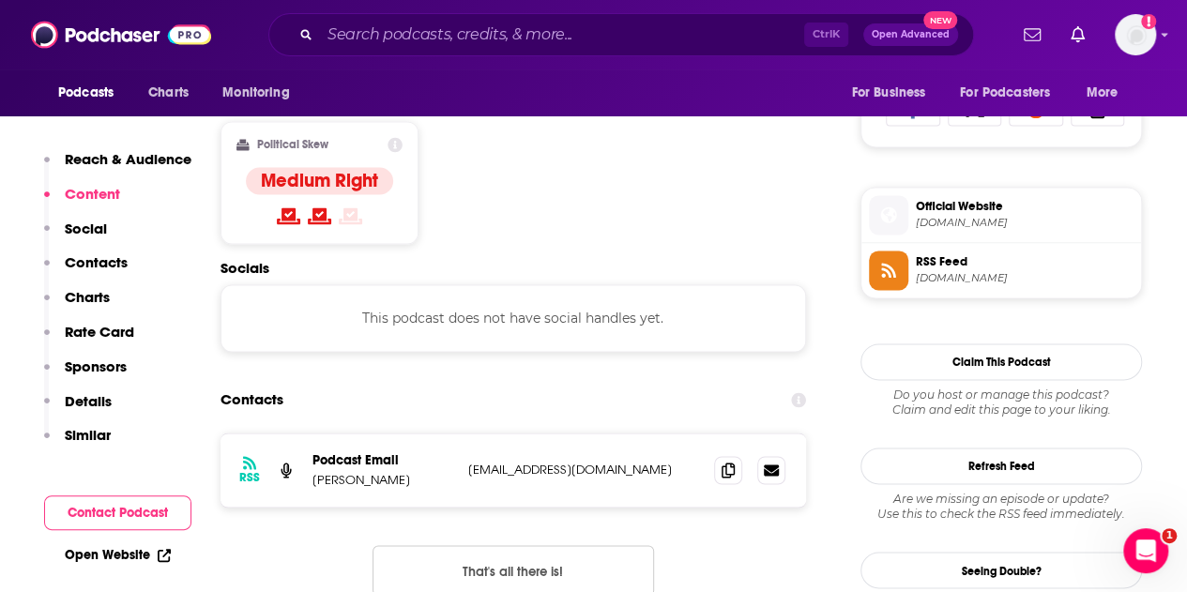
scroll to position [1257, 0]
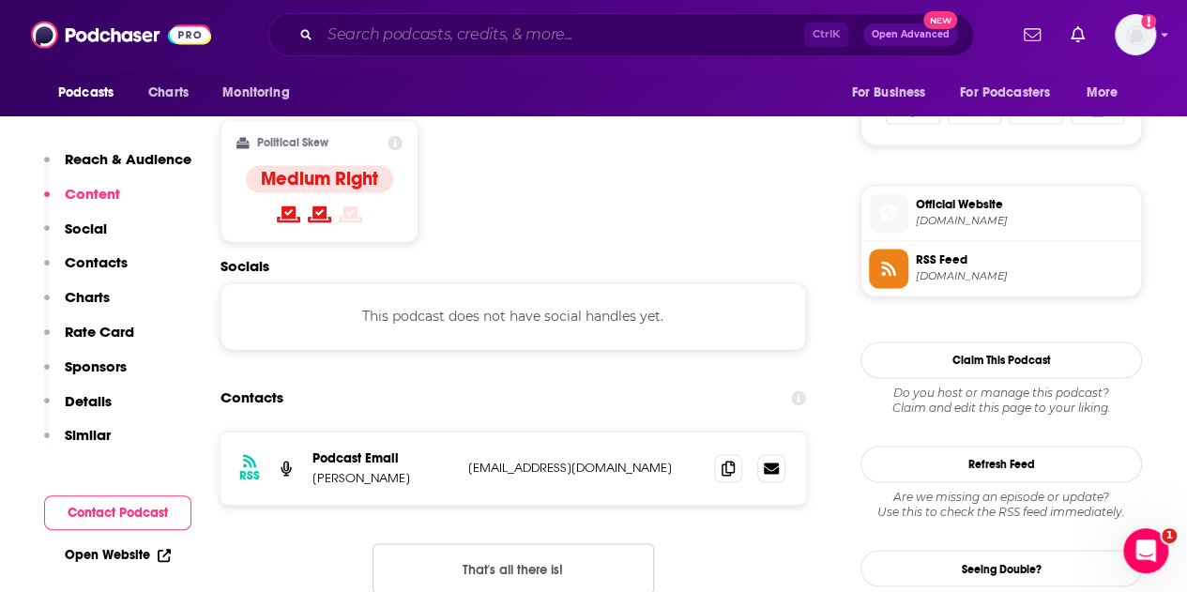
click at [419, 29] on input "Search podcasts, credits, & more..." at bounding box center [562, 35] width 484 height 30
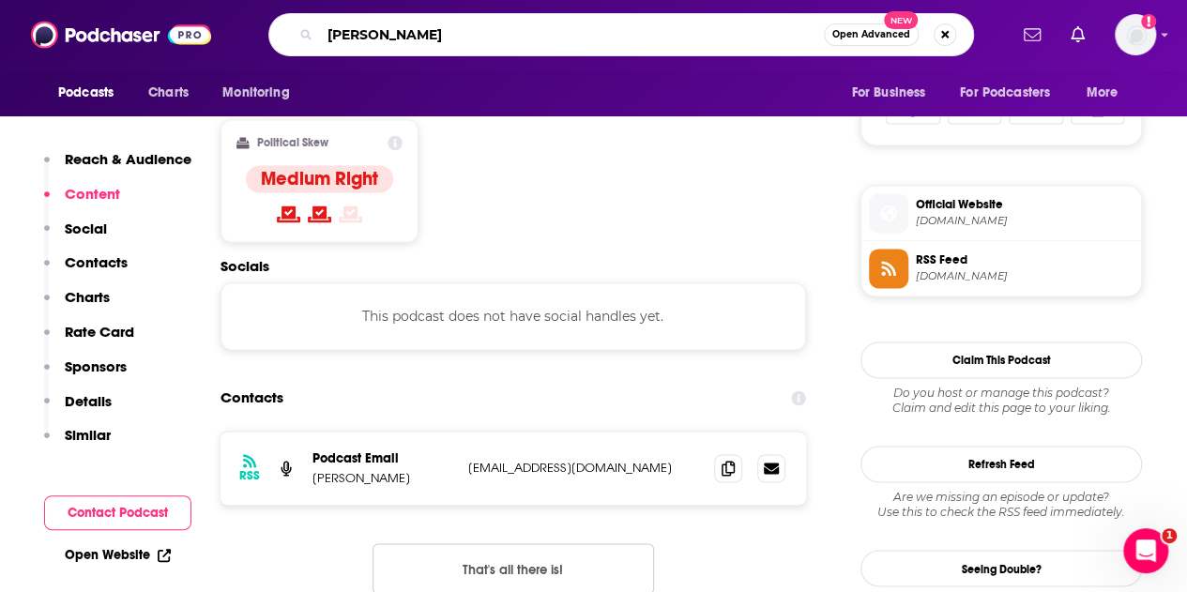
type input "[PERSON_NAME]"
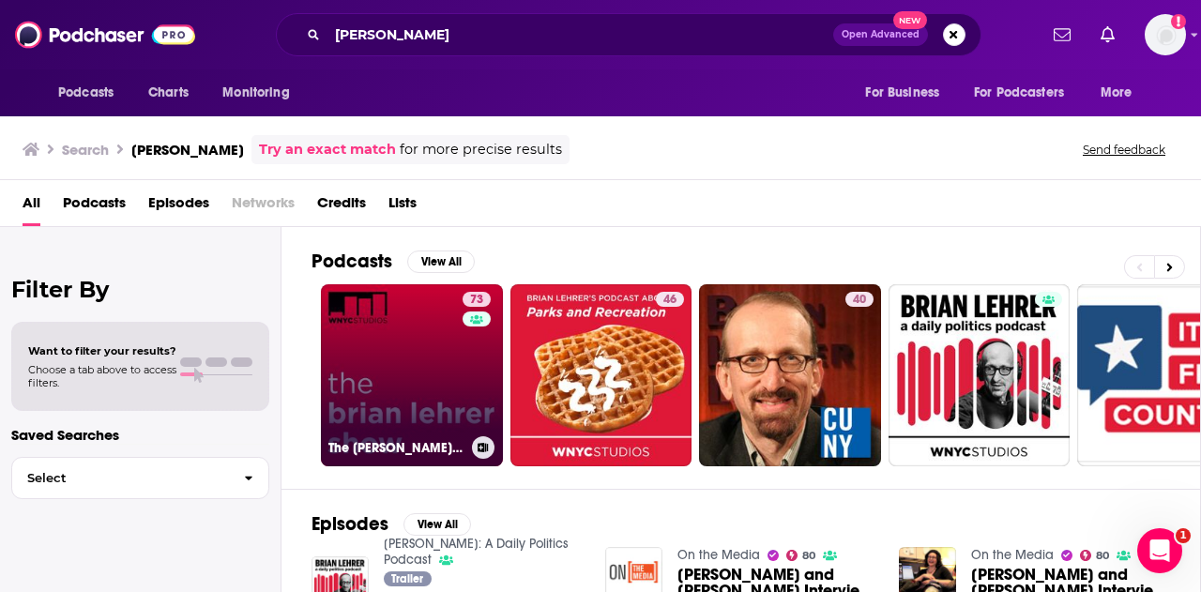
click at [411, 317] on link "73 The [PERSON_NAME] Show" at bounding box center [412, 375] width 182 height 182
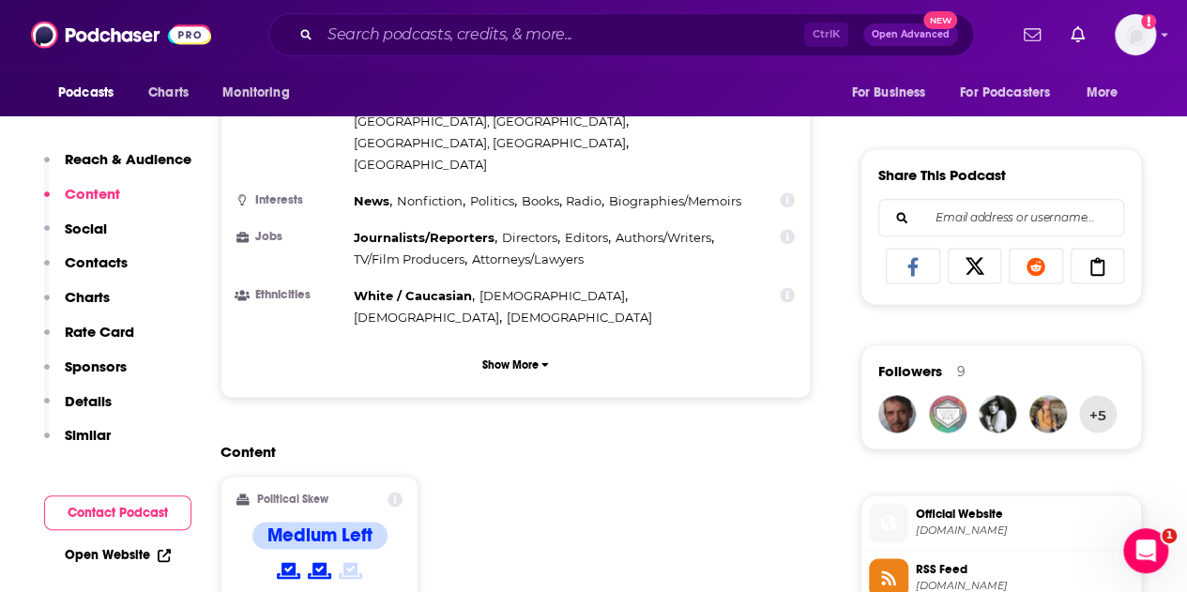
scroll to position [1096, 0]
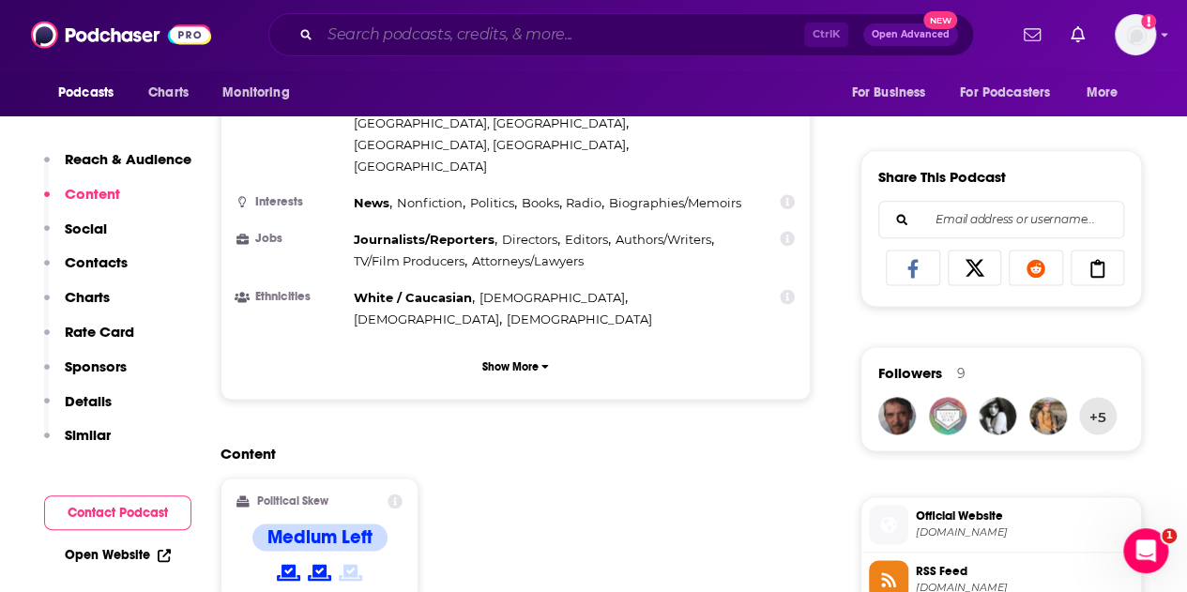
click at [424, 43] on input "Search podcasts, credits, & more..." at bounding box center [562, 35] width 484 height 30
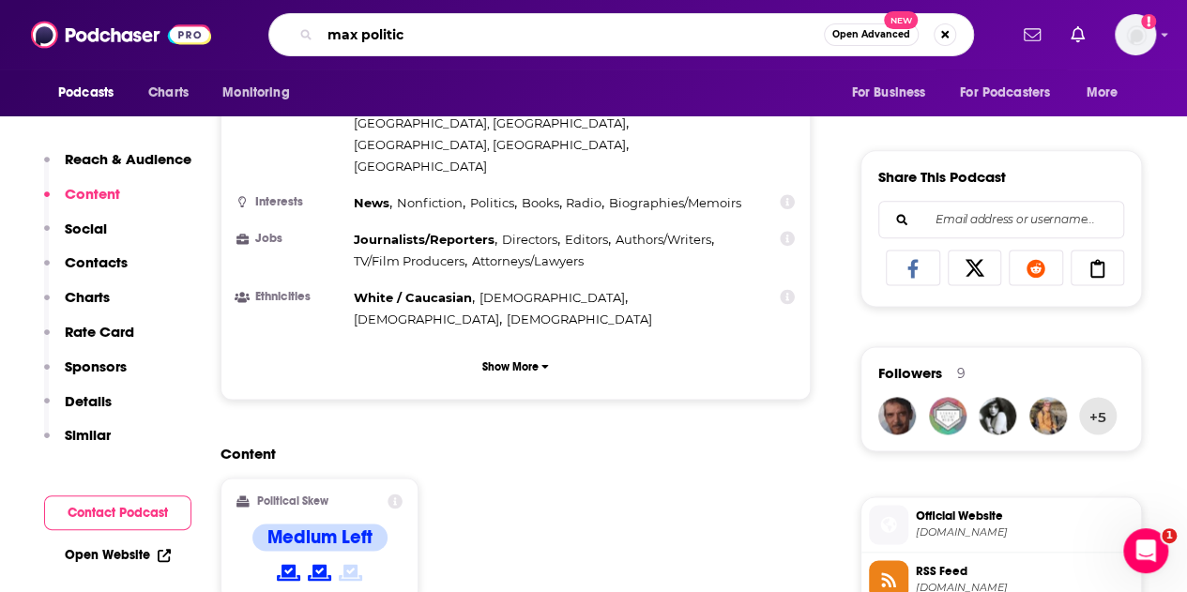
type input "max politics"
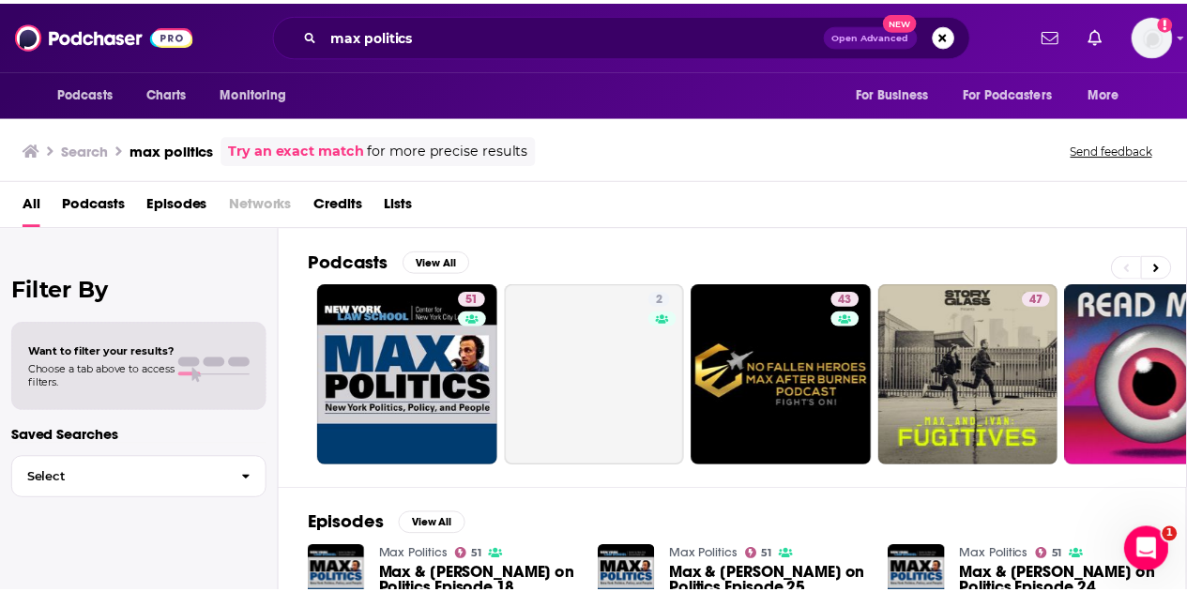
scroll to position [62, 0]
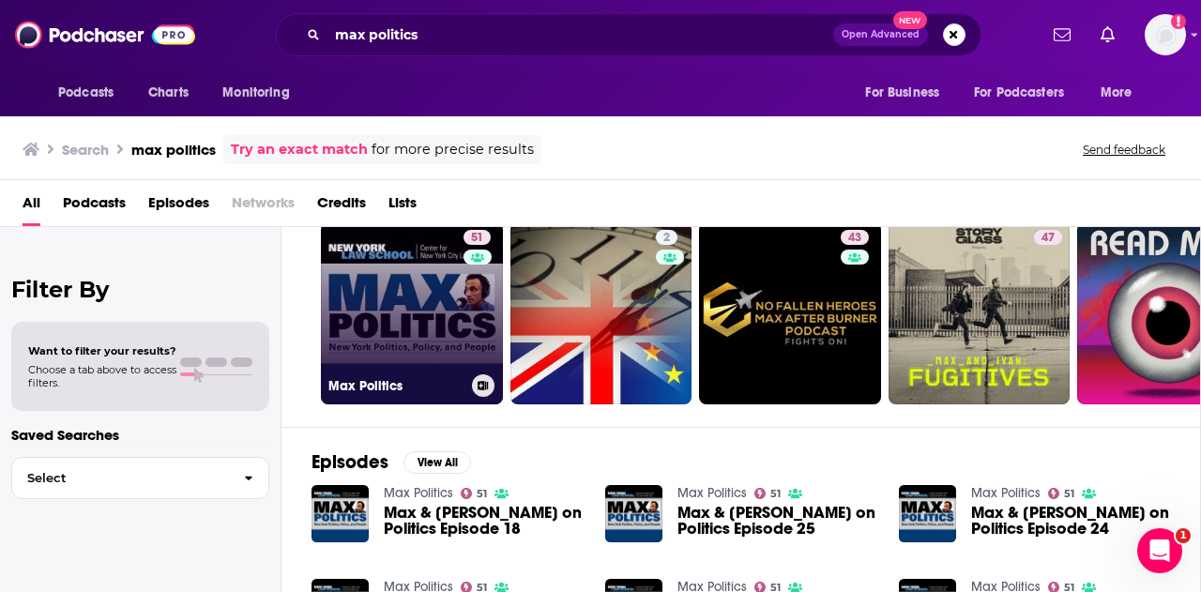
click at [372, 309] on link "51 Max Politics" at bounding box center [412, 313] width 182 height 182
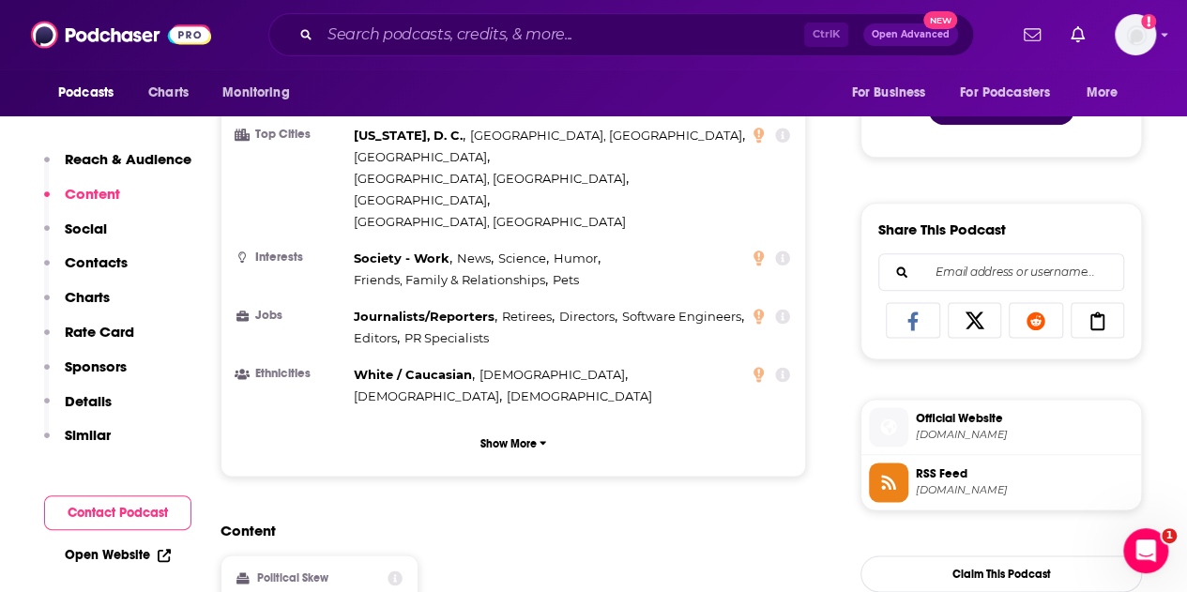
scroll to position [1275, 0]
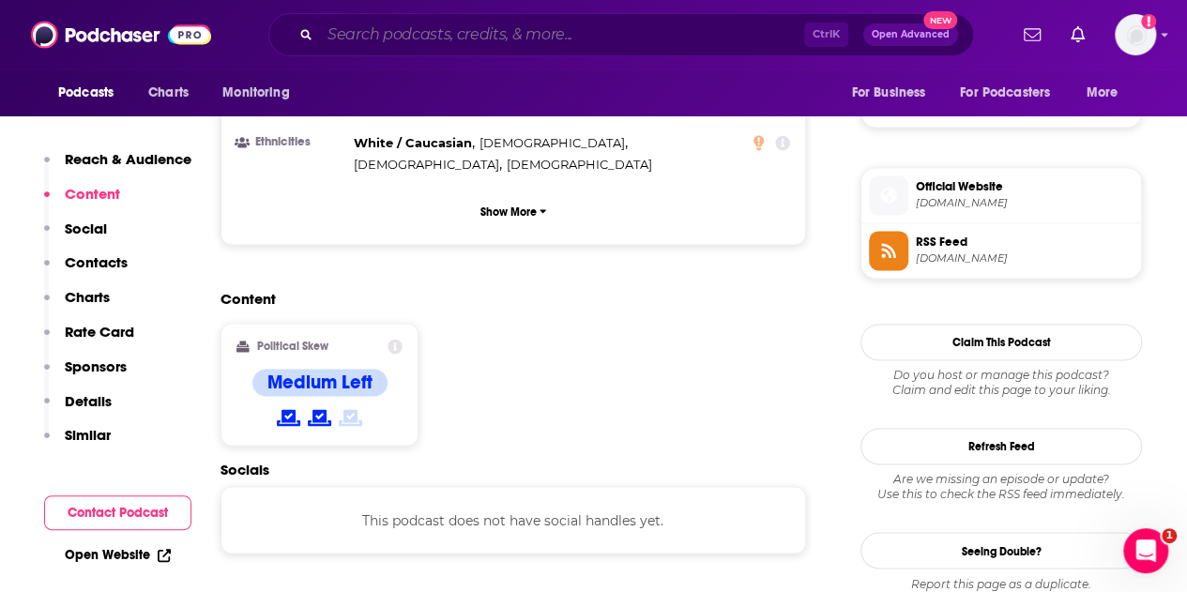
click at [398, 25] on input "Search podcasts, credits, & more..." at bounding box center [562, 35] width 484 height 30
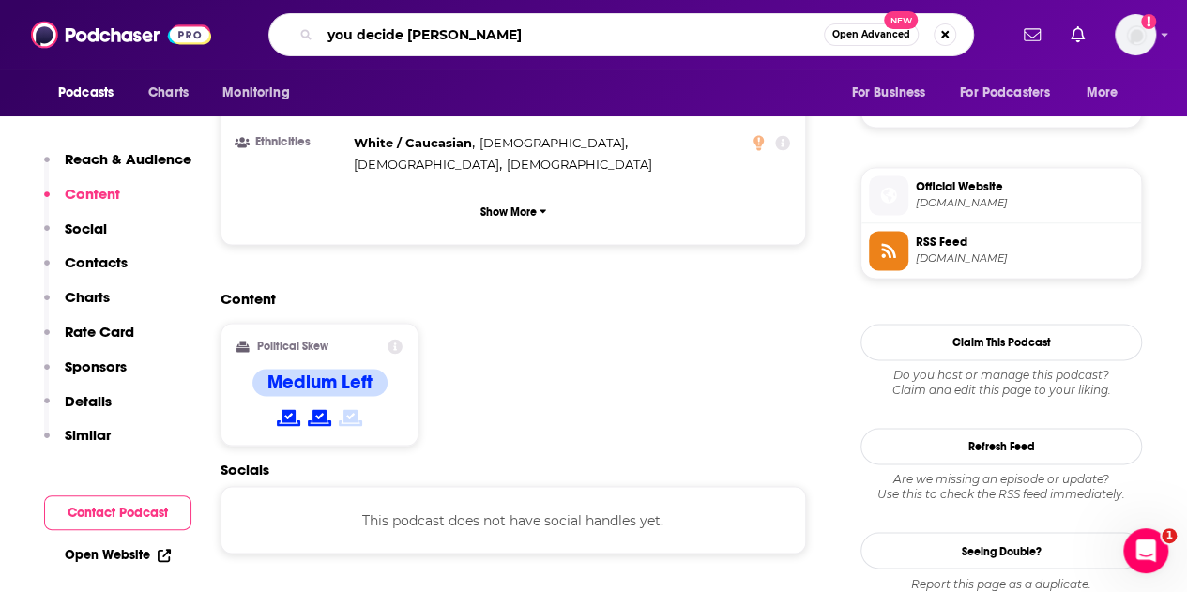
type input "you decide [PERSON_NAME]"
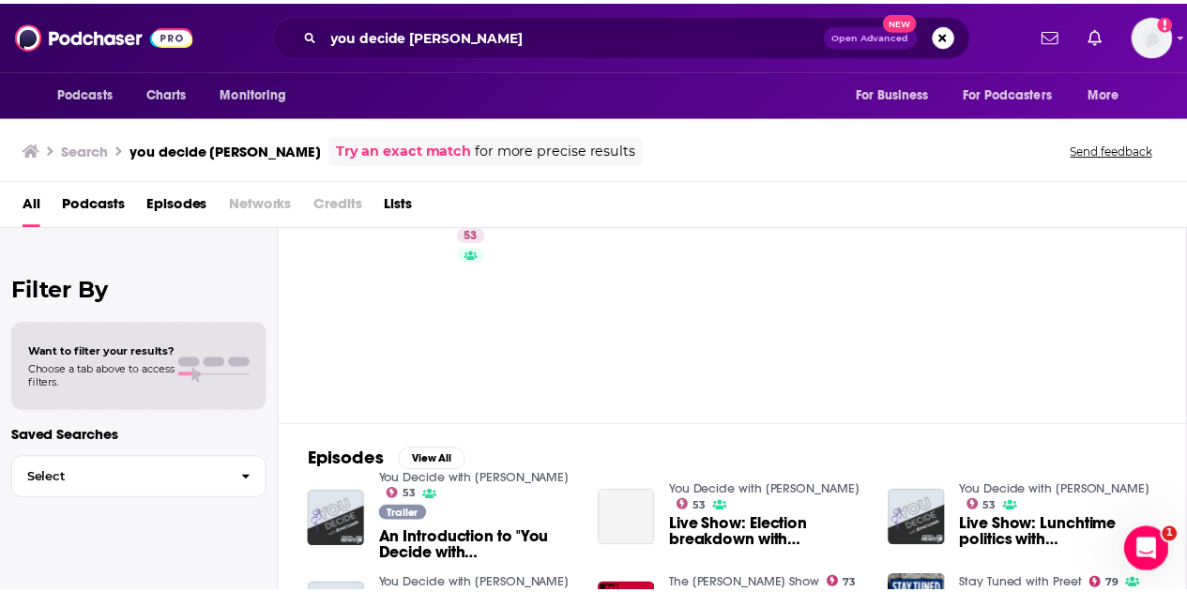
scroll to position [66, 0]
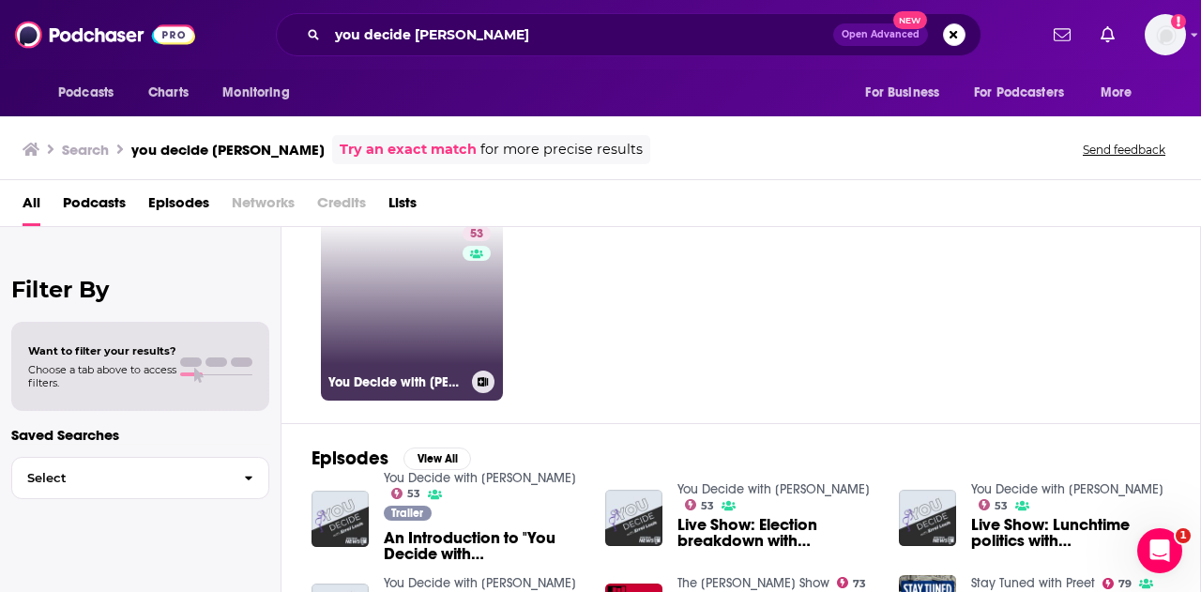
click at [394, 290] on link "53 You Decide with [PERSON_NAME]" at bounding box center [412, 310] width 182 height 182
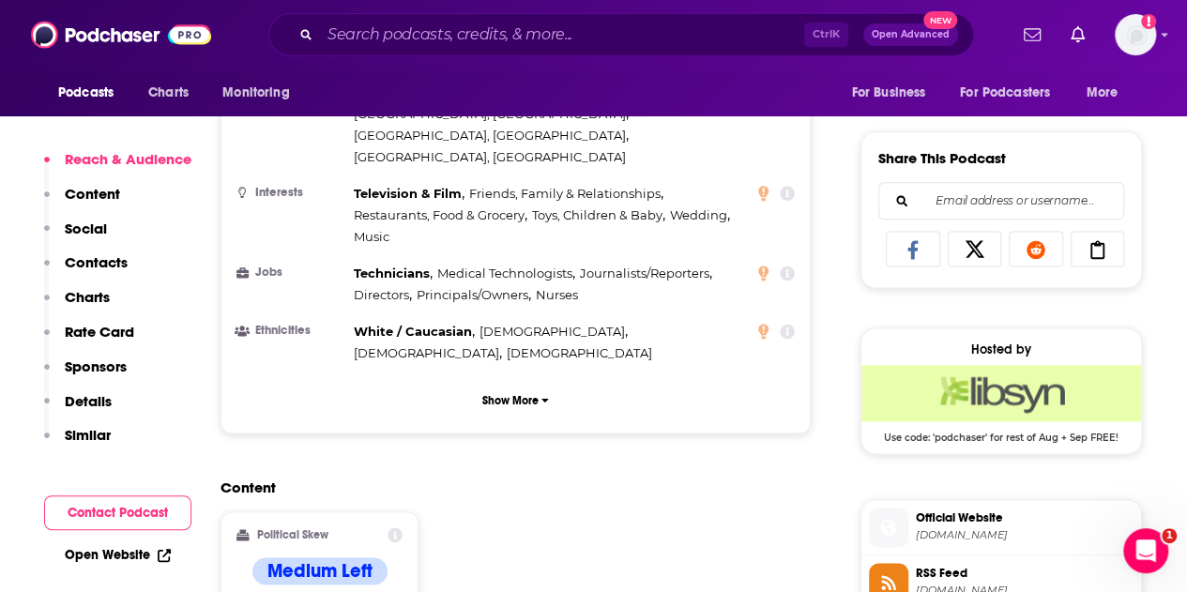
scroll to position [1163, 0]
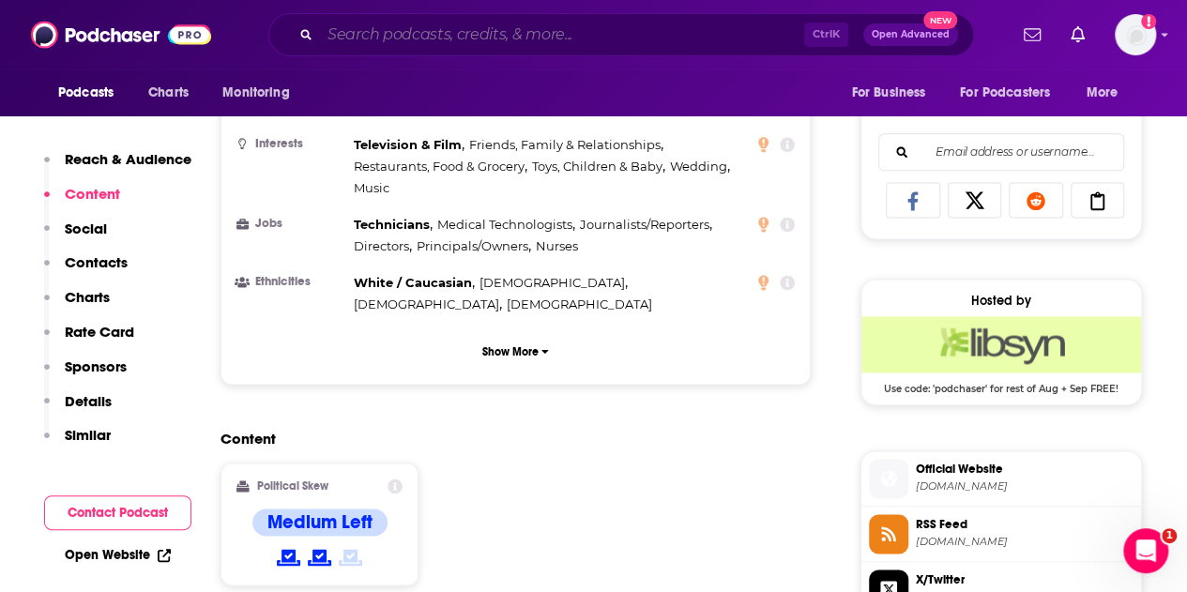
click at [471, 32] on input "Search podcasts, credits, & more..." at bounding box center [562, 35] width 484 height 30
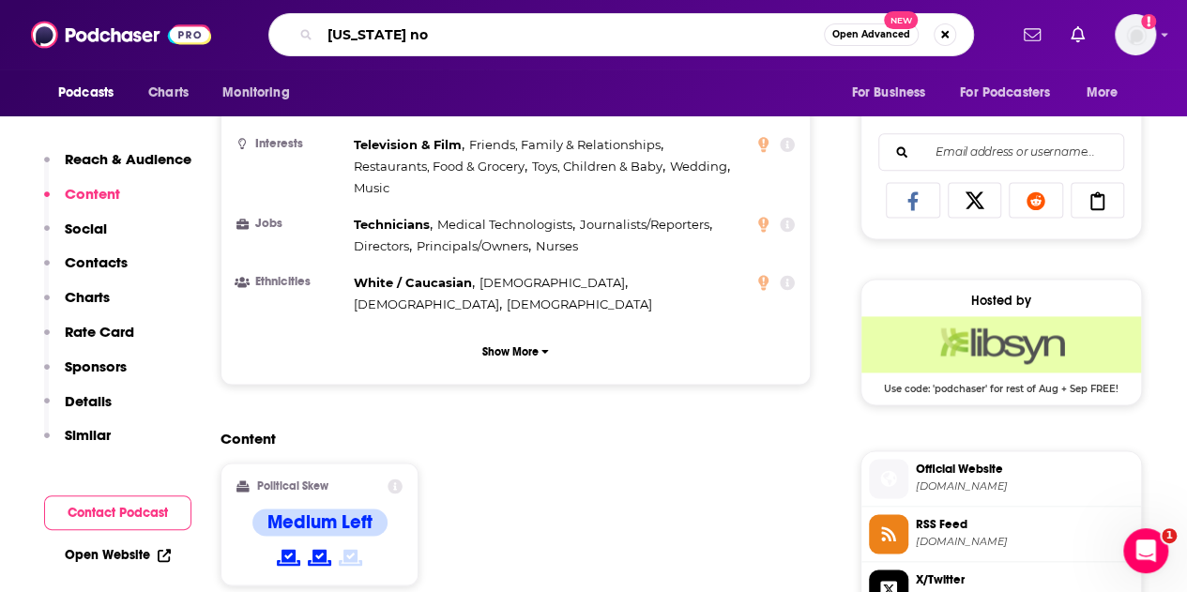
type input "[US_STATE] now"
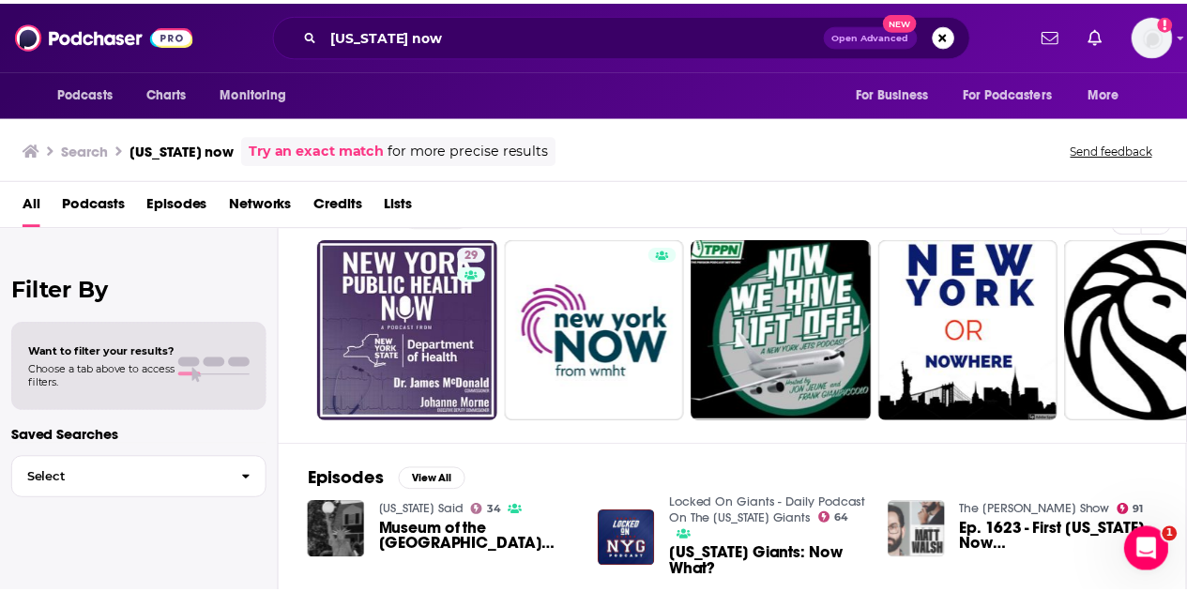
scroll to position [46, 0]
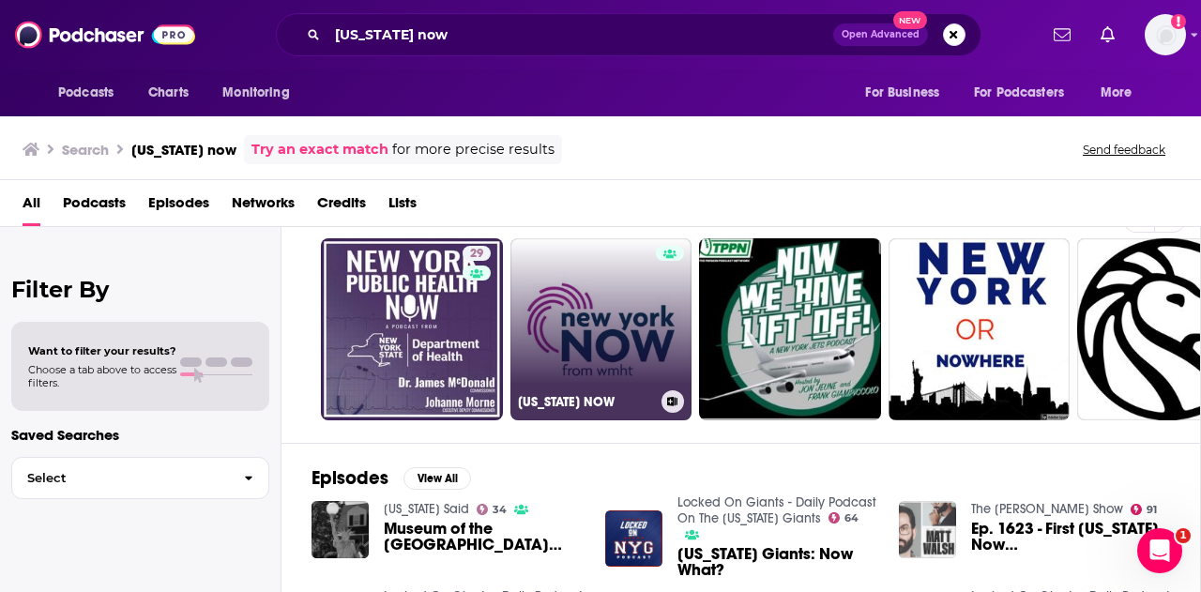
click at [552, 296] on link "[US_STATE] NOW" at bounding box center [601, 329] width 182 height 182
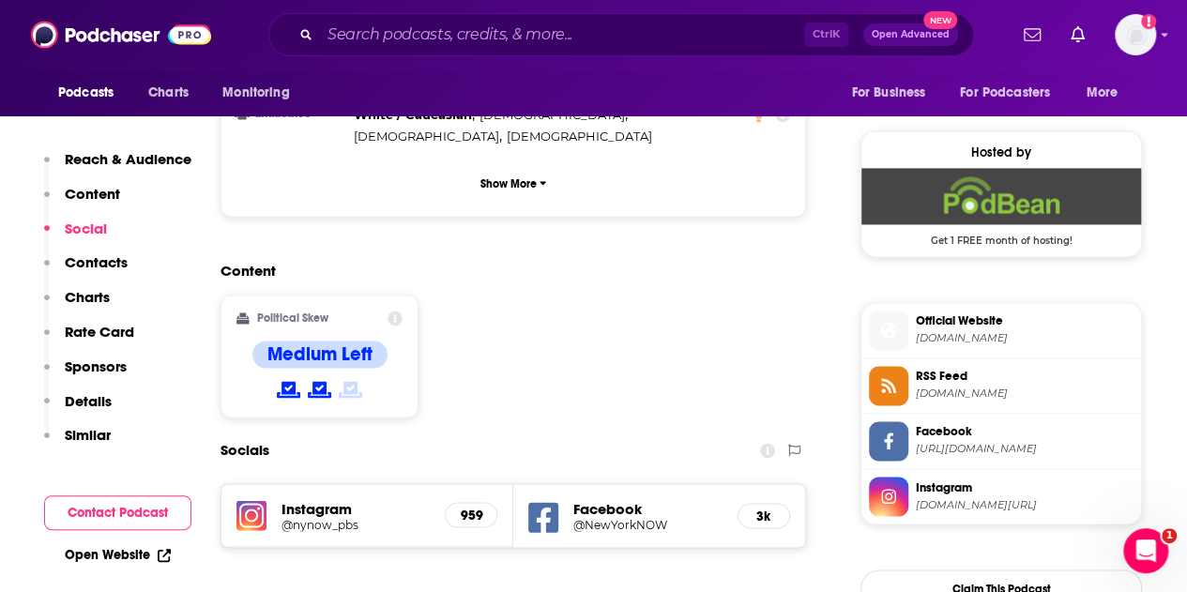
scroll to position [1313, 0]
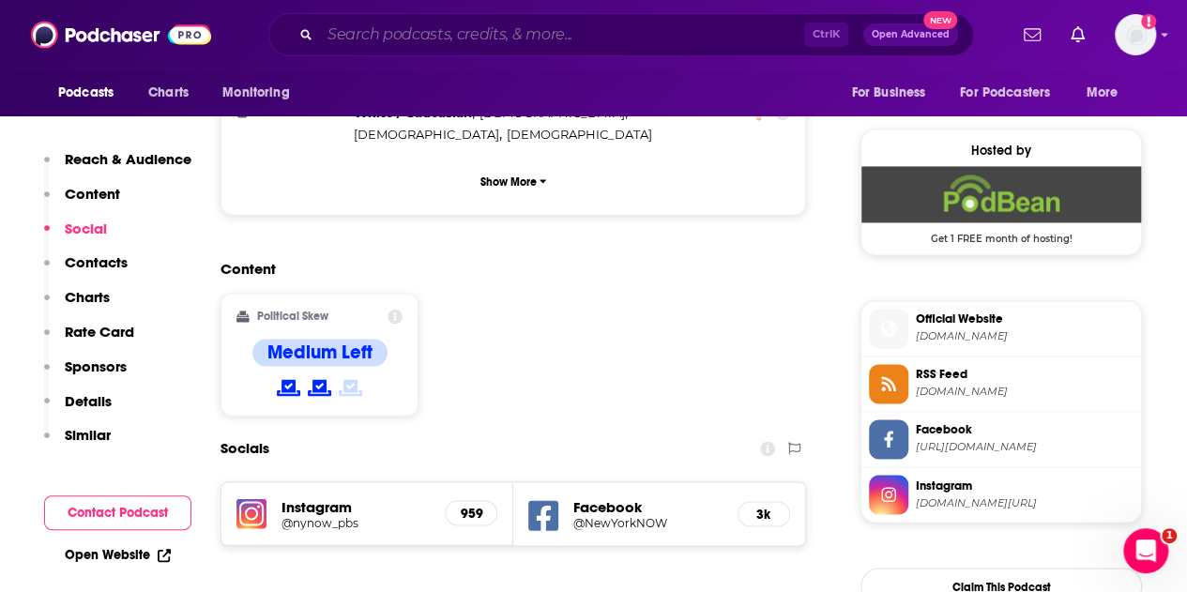
click at [491, 24] on input "Search podcasts, credits, & more..." at bounding box center [562, 35] width 484 height 30
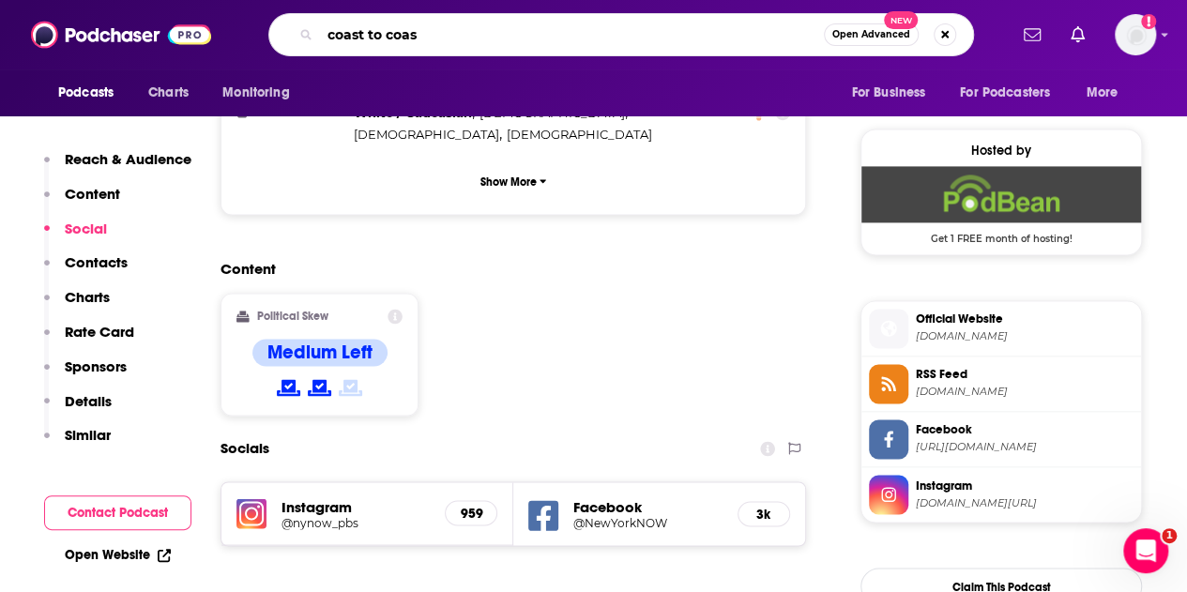
type input "coast to coast"
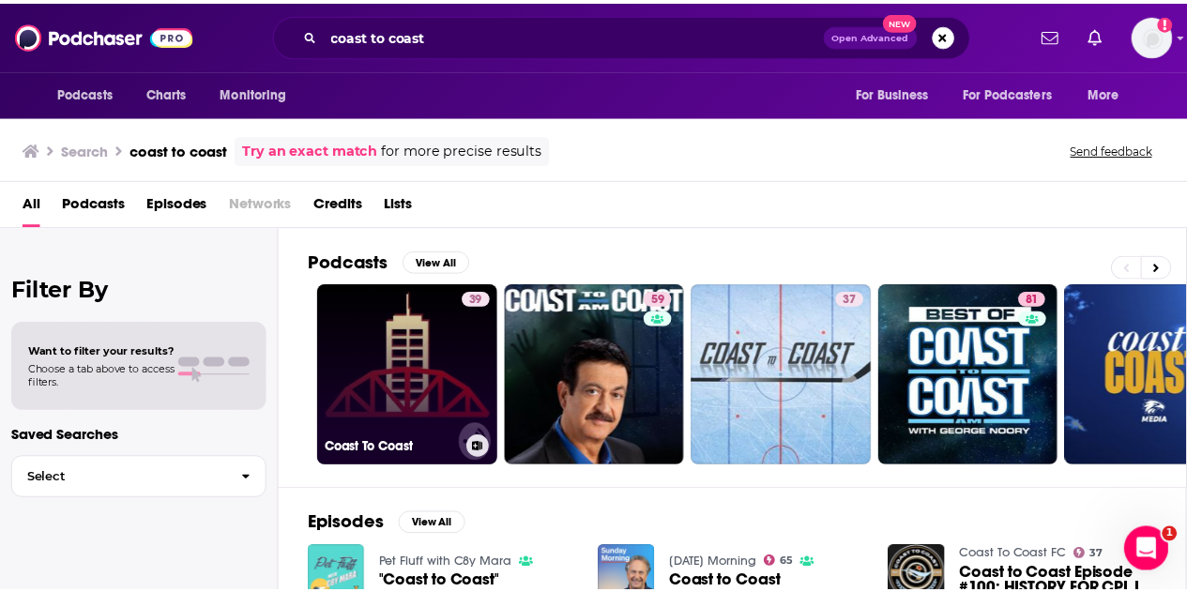
scroll to position [122, 0]
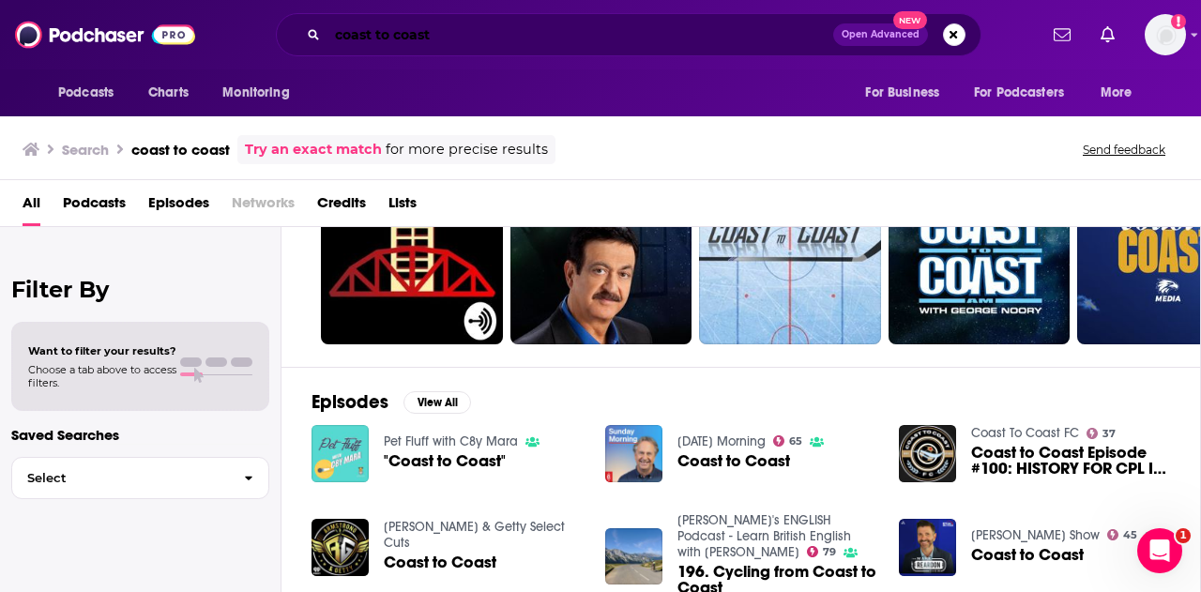
click at [501, 39] on input "coast to coast" at bounding box center [580, 35] width 506 height 30
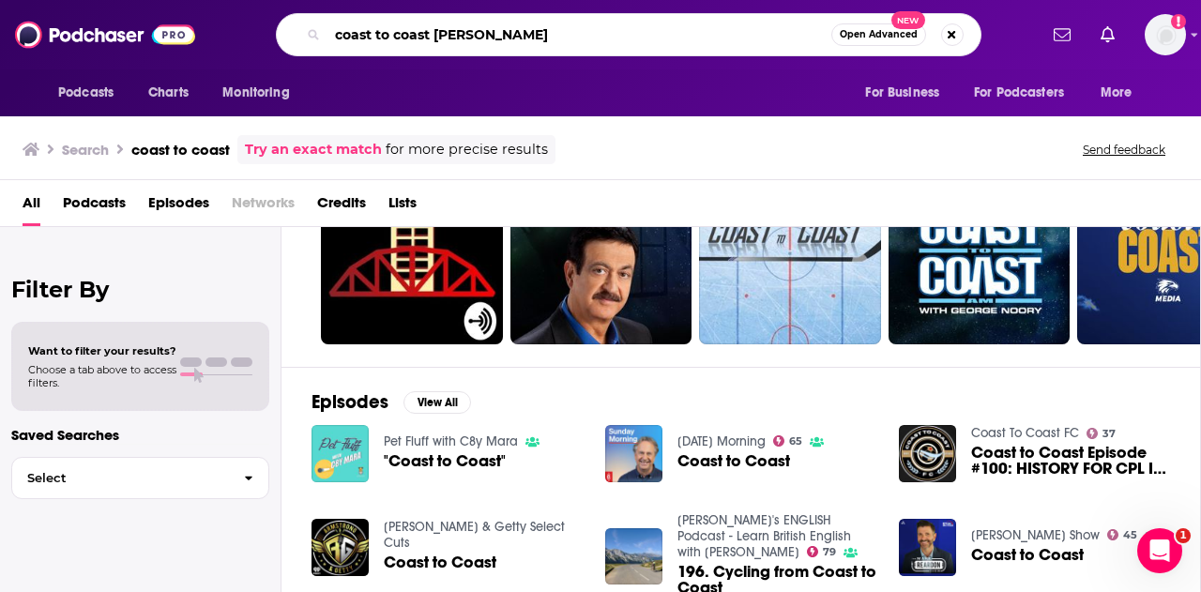
type input "coast to coast [PERSON_NAME]"
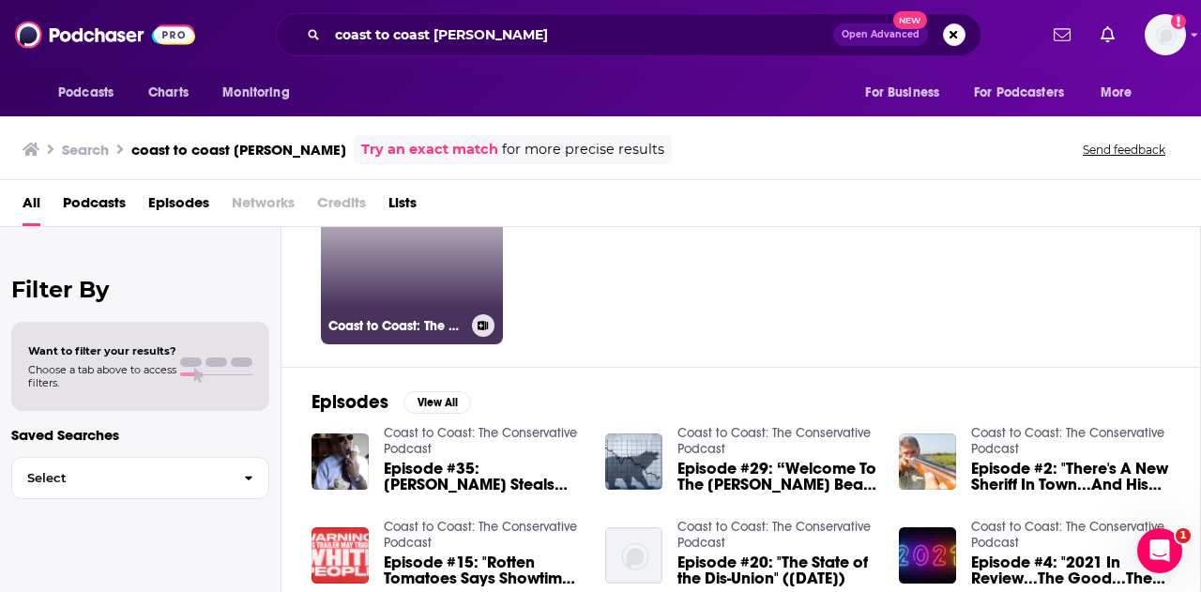
click at [456, 251] on link "Coast to Coast: The Conservative Podcast" at bounding box center [412, 253] width 182 height 182
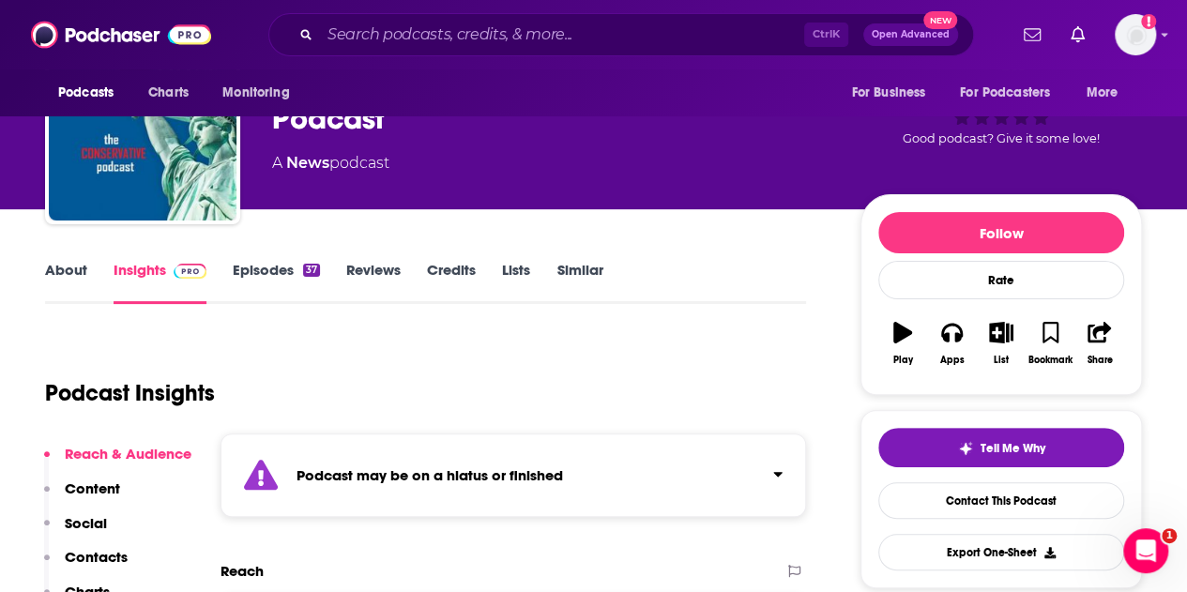
scroll to position [84, 0]
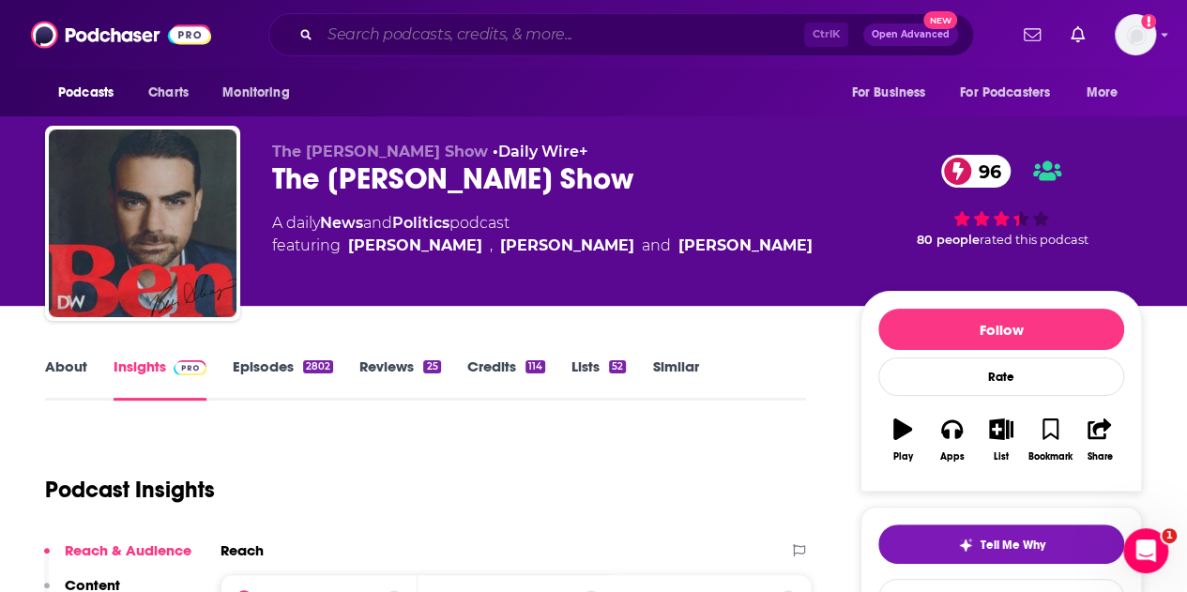
click at [389, 40] on input "Search podcasts, credits, & more..." at bounding box center [562, 35] width 484 height 30
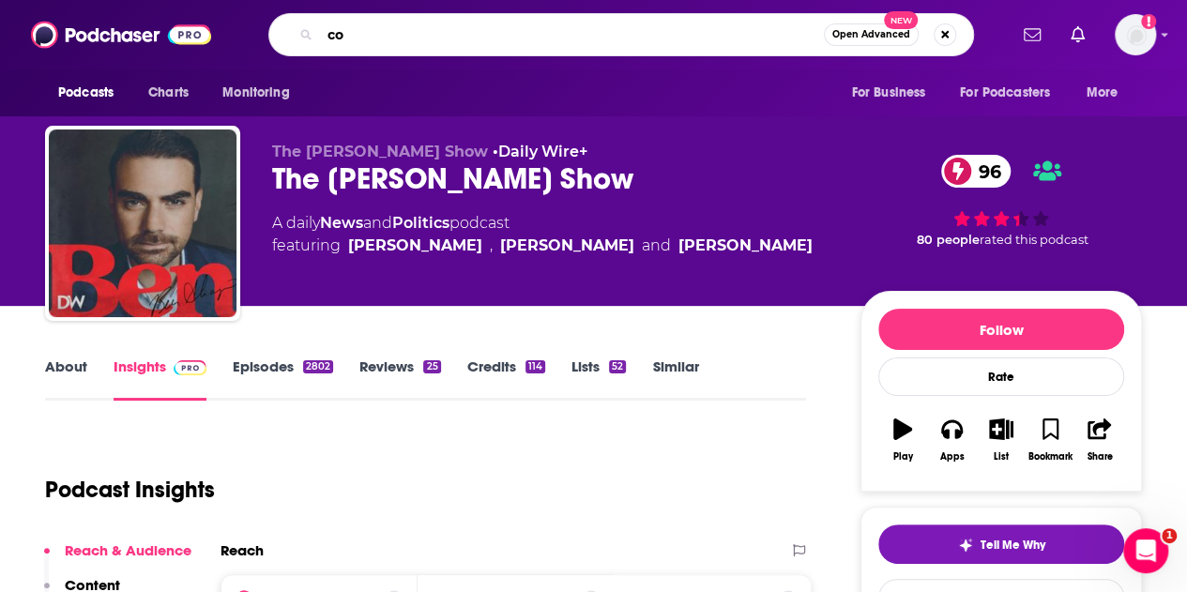
type input "c"
